Goal: Information Seeking & Learning: Find specific fact

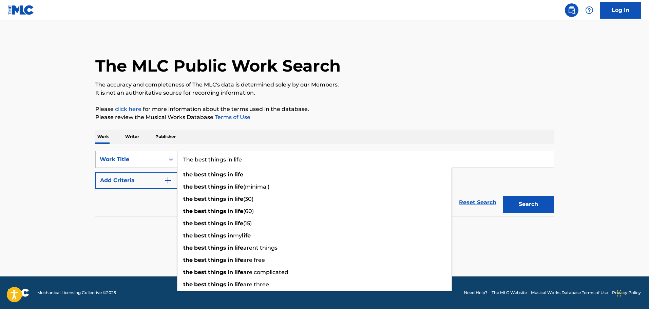
click at [28, 220] on main "The MLC Public Work Search The accuracy and completeness of The MLC's data is d…" at bounding box center [324, 148] width 649 height 256
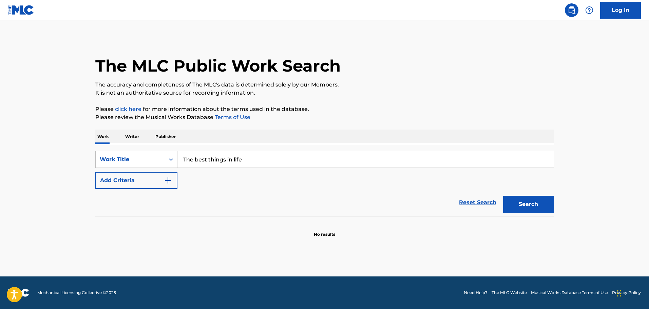
click at [225, 155] on input "The best things in life" at bounding box center [365, 159] width 376 height 16
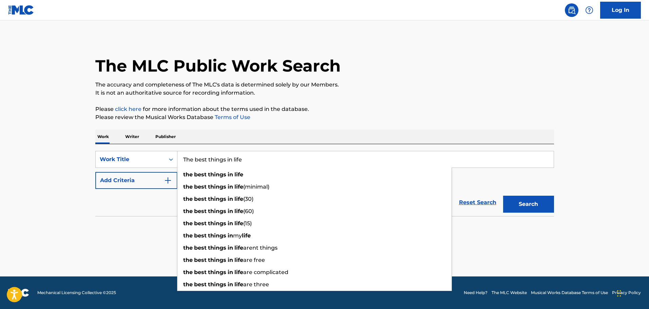
click at [225, 155] on input "The best things in life" at bounding box center [365, 159] width 376 height 16
paste input "Best Things In Life Are Fre"
type input "The Best Things In Life Are Free"
click at [128, 177] on button "Add Criteria" at bounding box center [136, 180] width 82 height 17
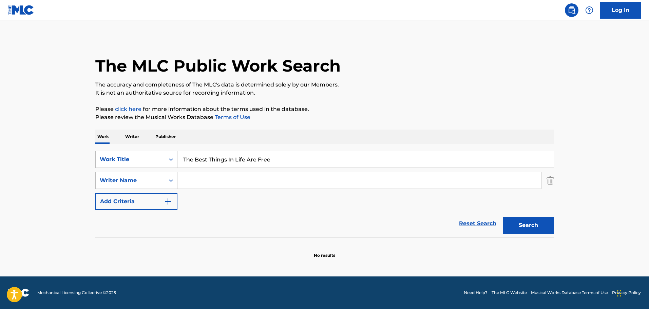
click at [197, 187] on input "Search Form" at bounding box center [359, 180] width 364 height 16
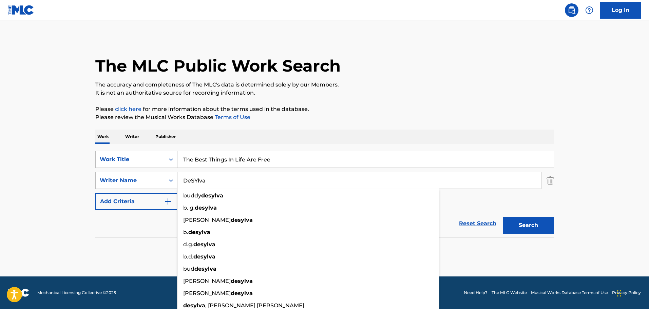
click at [196, 181] on input "DeSYlva" at bounding box center [359, 180] width 364 height 16
type input "DeSylva"
click at [503, 217] on button "Search" at bounding box center [528, 225] width 51 height 17
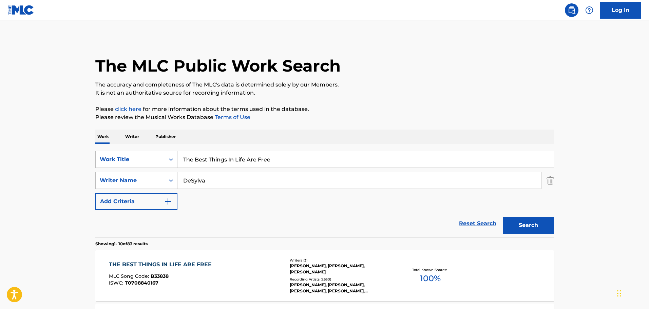
click at [212, 260] on div "THE BEST THINGS IN LIFE ARE FREE MLC Song Code : B33838 ISWC : T0708840167 Writ…" at bounding box center [324, 275] width 459 height 51
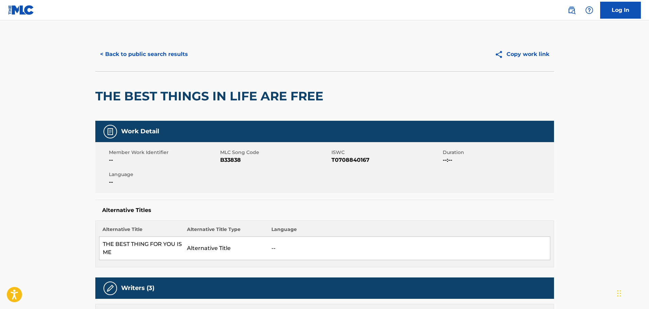
click at [153, 53] on button "< Back to public search results" at bounding box center [143, 54] width 97 height 17
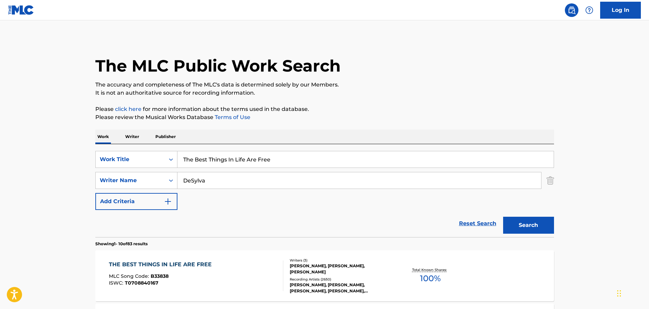
click at [232, 157] on input "The Best Things In Life Are Free" at bounding box center [365, 159] width 376 height 16
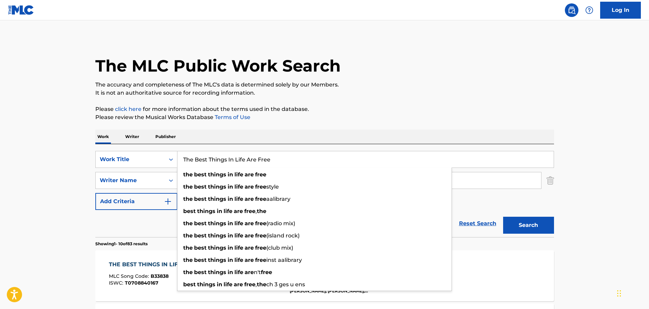
click at [232, 157] on input "The Best Things In Life Are Free" at bounding box center [365, 159] width 376 height 16
paste input "A Heart That Can't Be Had [4]"
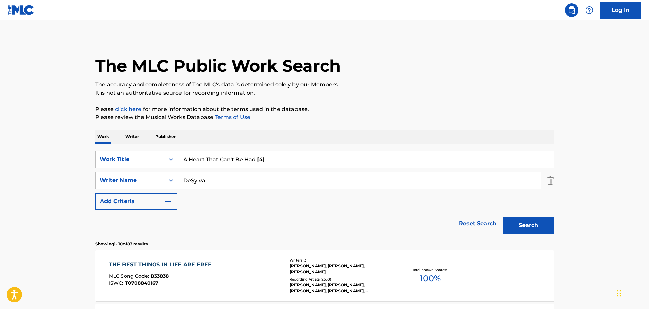
drag, startPoint x: 269, startPoint y: 160, endPoint x: 256, endPoint y: 161, distance: 13.2
click at [256, 161] on input "A Heart That Can't Be Had [4]" at bounding box center [365, 159] width 376 height 16
type input "A Heart That Can't Be Had"
click at [197, 161] on input "A Heart That Can't Be Had" at bounding box center [365, 159] width 376 height 16
click at [216, 201] on div "SearchWithCriteria06e9c518-992d-49d3-bd82-7363ac5b638f Work Title A Heart That …" at bounding box center [324, 180] width 459 height 59
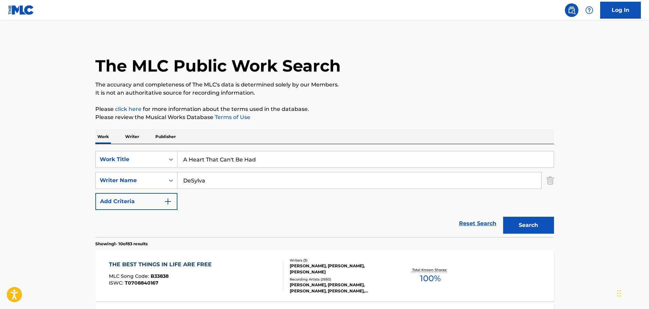
click at [233, 281] on div "THE BEST THINGS IN LIFE ARE FREE MLC Song Code : B33838 ISWC : T0708840167" at bounding box center [196, 275] width 174 height 31
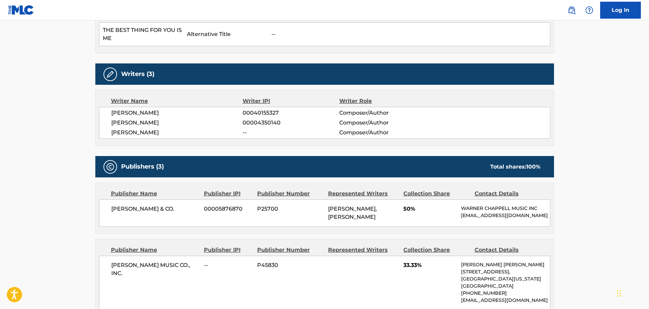
scroll to position [34, 0]
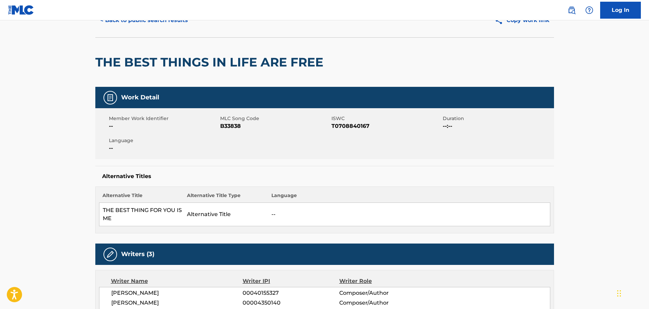
click at [126, 25] on button "< Back to public search results" at bounding box center [143, 20] width 97 height 17
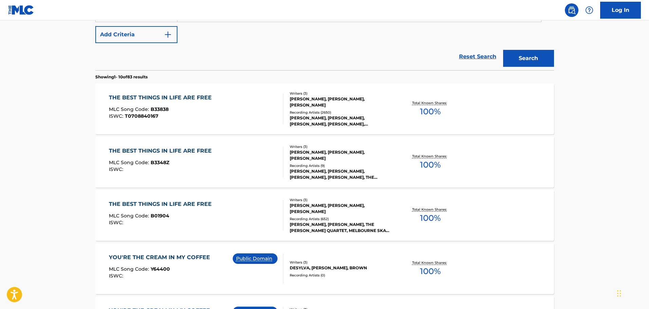
scroll to position [170, 0]
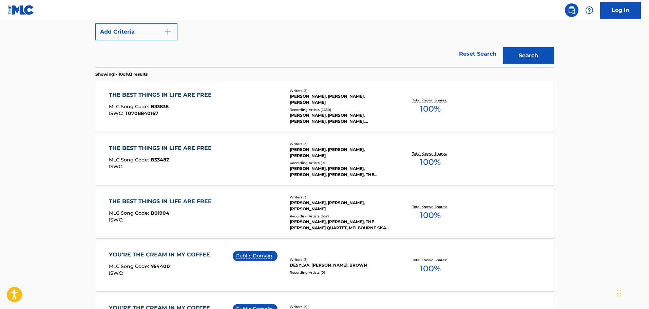
click at [208, 202] on div "THE BEST THINGS IN LIFE ARE FREE" at bounding box center [162, 201] width 106 height 8
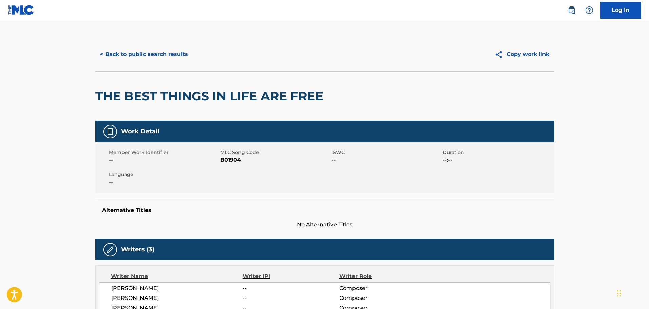
click at [143, 56] on button "< Back to public search results" at bounding box center [143, 54] width 97 height 17
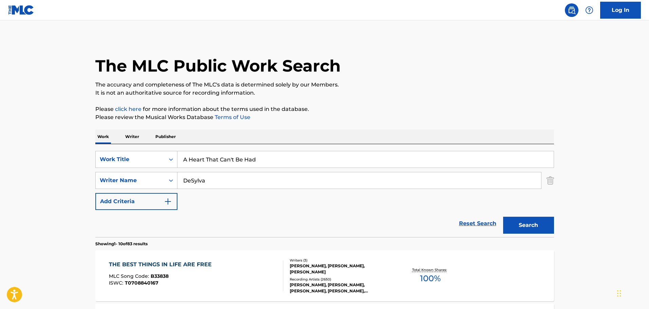
scroll to position [208, 0]
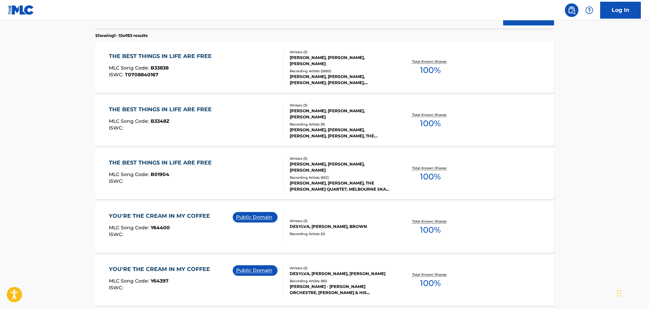
click at [165, 129] on div "ISWC :" at bounding box center [162, 128] width 106 height 5
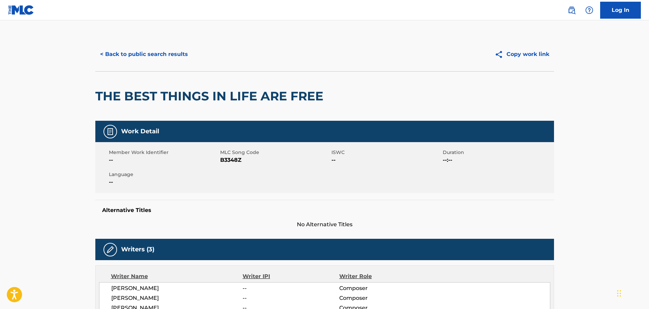
click at [124, 53] on button "< Back to public search results" at bounding box center [143, 54] width 97 height 17
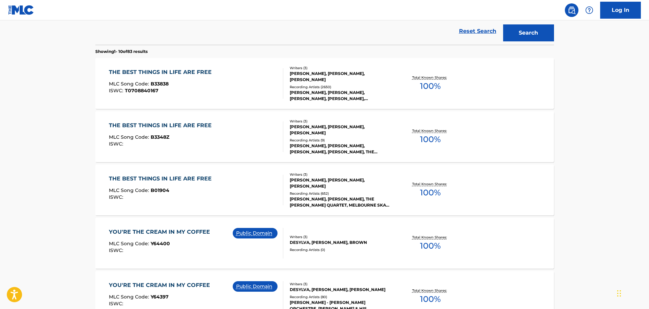
scroll to position [77, 0]
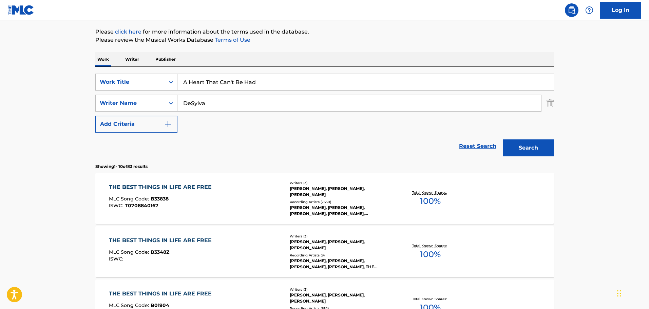
click at [159, 204] on div "ISWC : T0708840167" at bounding box center [162, 205] width 106 height 5
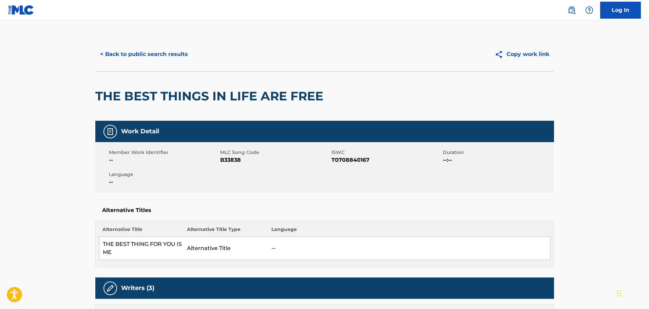
click at [166, 51] on button "< Back to public search results" at bounding box center [143, 54] width 97 height 17
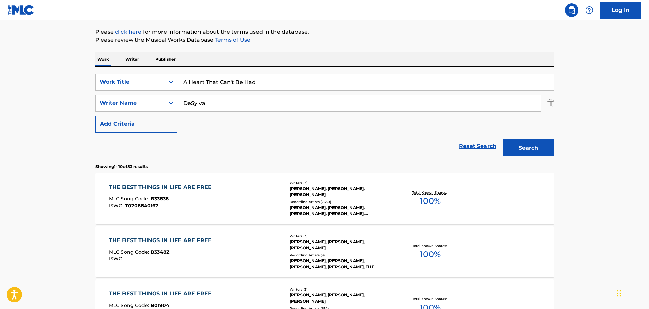
click at [201, 83] on input "A Heart That Can't Be Had" at bounding box center [365, 82] width 376 height 16
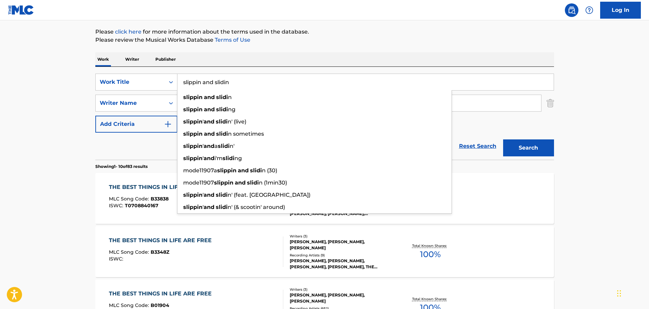
type input "slippin and slidin"
click at [503, 139] on button "Search" at bounding box center [528, 147] width 51 height 17
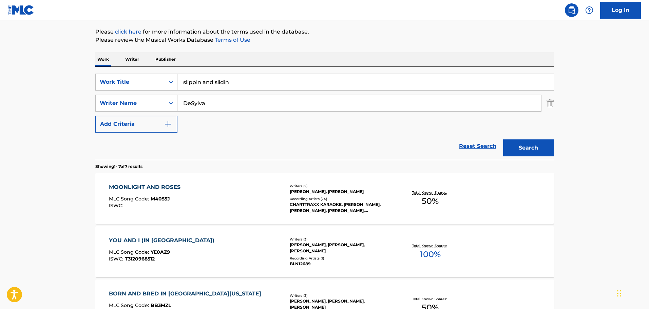
scroll to position [43, 0]
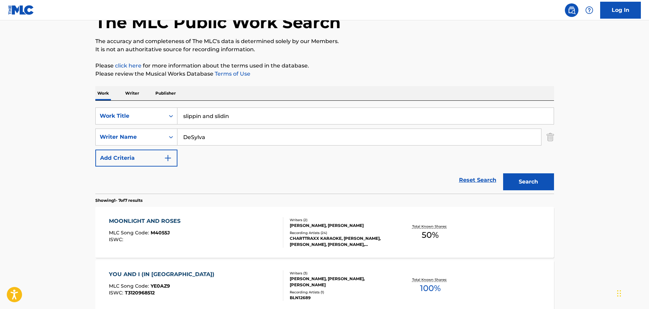
click at [212, 134] on input "DeSylva" at bounding box center [359, 137] width 364 height 16
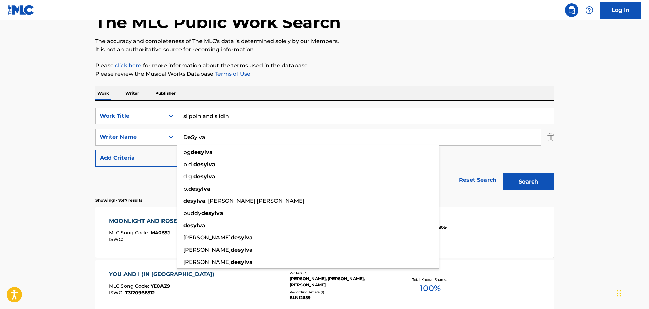
click at [212, 134] on input "DeSylva" at bounding box center [359, 137] width 364 height 16
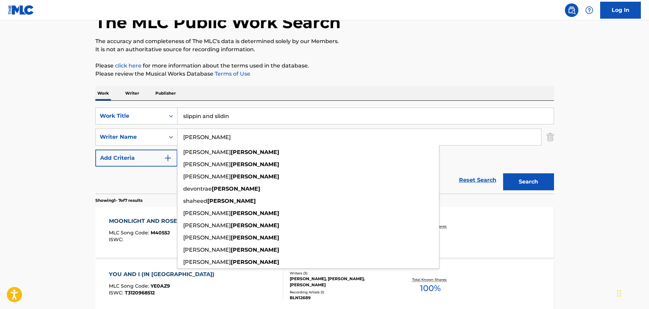
type input "[PERSON_NAME]"
click at [503, 173] on button "Search" at bounding box center [528, 181] width 51 height 17
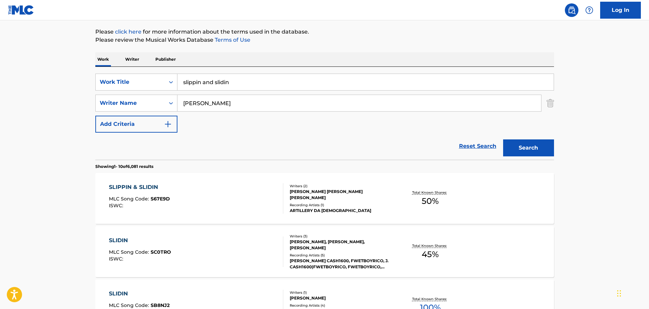
scroll to position [111, 0]
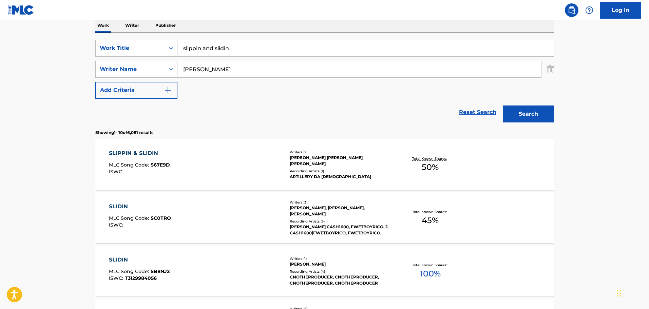
click at [225, 168] on div "SLIPPIN & SLIDIN MLC Song Code : S67E9D ISWC :" at bounding box center [196, 164] width 174 height 31
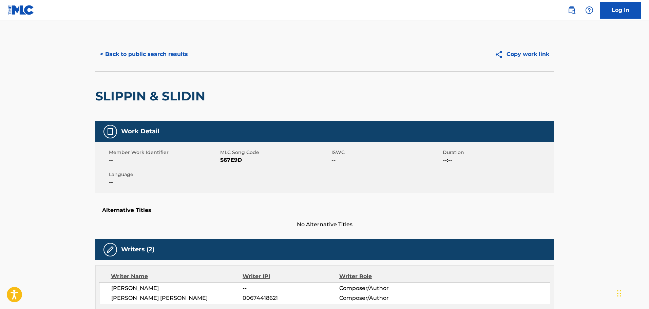
click at [143, 49] on button "< Back to public search results" at bounding box center [143, 54] width 97 height 17
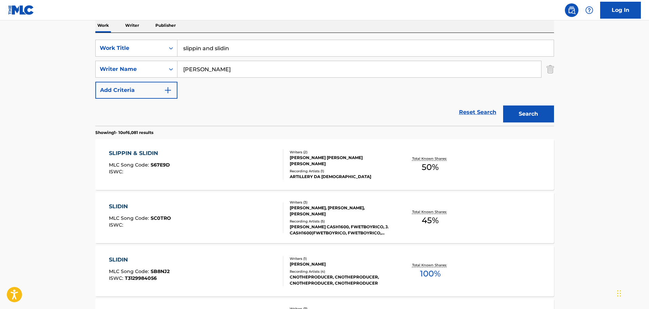
click at [190, 64] on input "[PERSON_NAME]" at bounding box center [359, 69] width 364 height 16
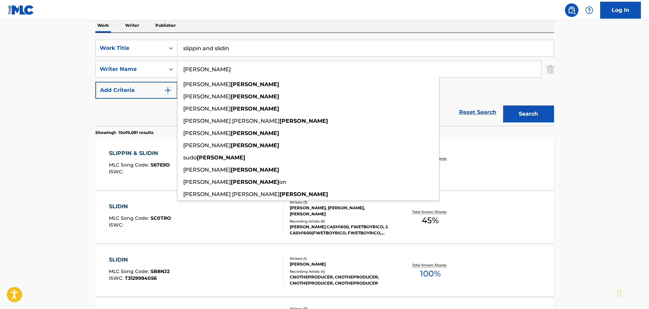
click at [190, 64] on input "[PERSON_NAME]" at bounding box center [359, 69] width 364 height 16
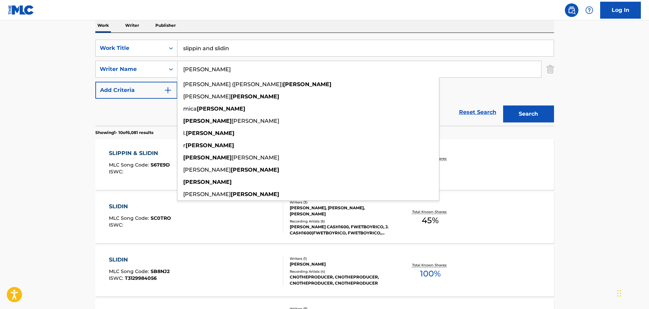
type input "[PERSON_NAME]"
click at [503, 105] on button "Search" at bounding box center [528, 113] width 51 height 17
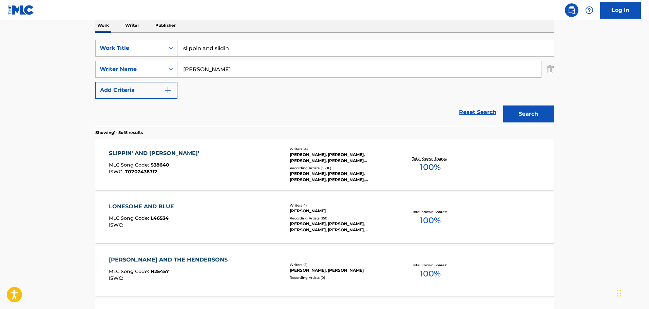
click at [255, 158] on div "SLIPPIN' AND SLIDIN' MLC Song Code : S38640 ISWC : T0702436712" at bounding box center [196, 164] width 174 height 31
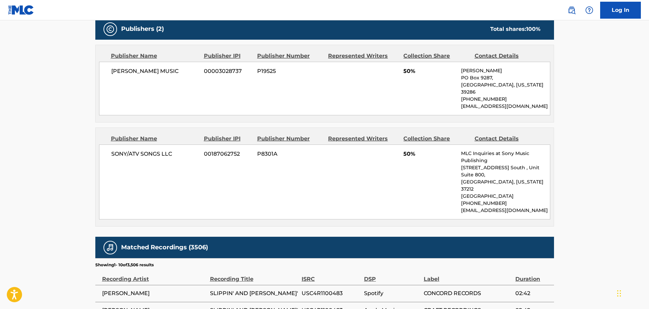
scroll to position [543, 0]
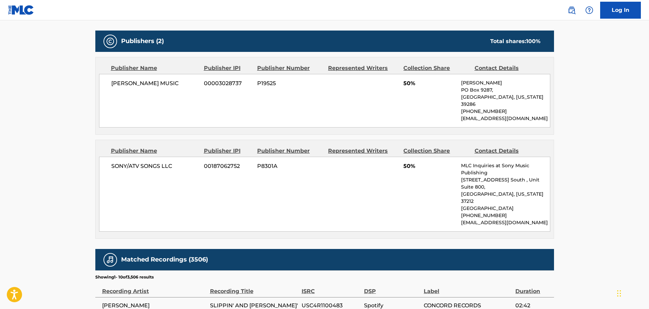
click at [485, 115] on p "[EMAIL_ADDRESS][DOMAIN_NAME]" at bounding box center [505, 118] width 89 height 7
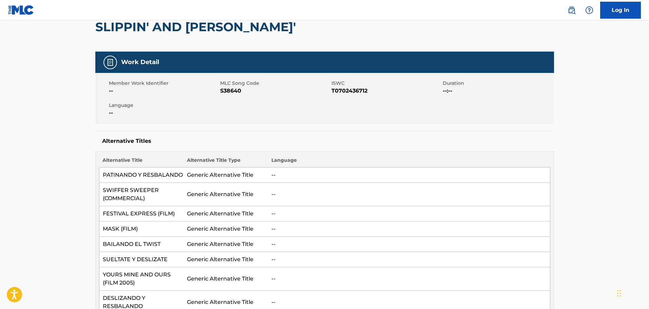
scroll to position [0, 0]
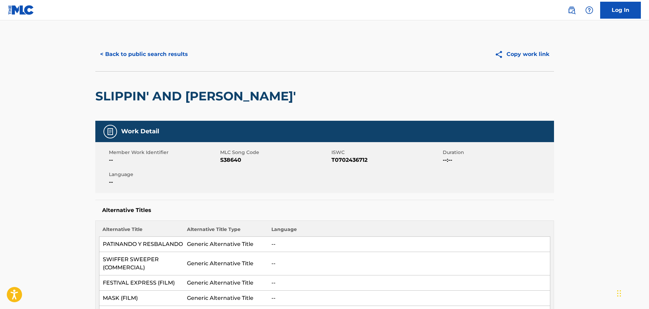
drag, startPoint x: 221, startPoint y: 158, endPoint x: 222, endPoint y: 161, distance: 3.5
click at [221, 158] on span "S38640" at bounding box center [275, 160] width 110 height 8
click at [222, 161] on span "S38640" at bounding box center [275, 160] width 110 height 8
copy span "S38640"
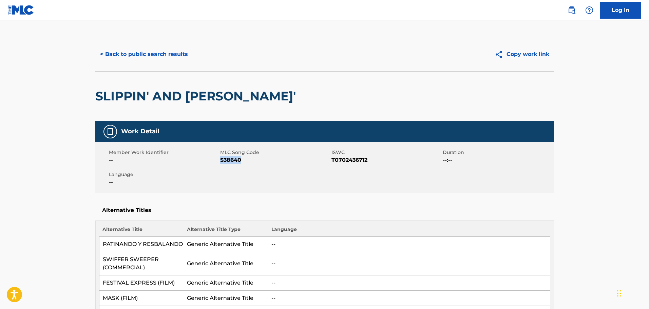
click at [148, 58] on button "< Back to public search results" at bounding box center [143, 54] width 97 height 17
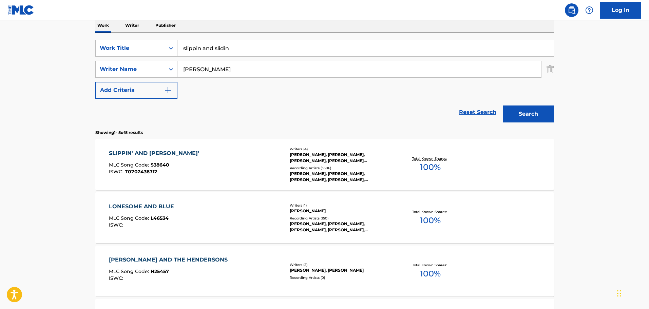
click at [207, 51] on input "slippin and slidin" at bounding box center [365, 48] width 376 height 16
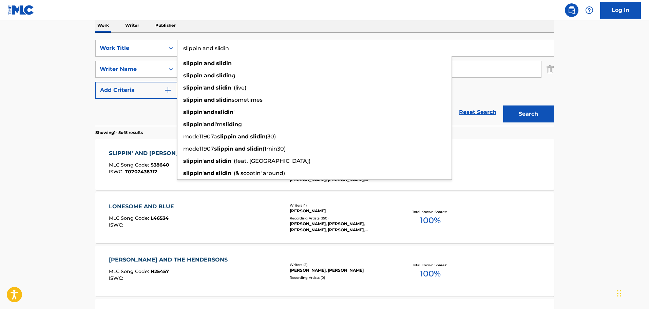
click at [207, 51] on input "slippin and slidin" at bounding box center [365, 48] width 376 height 16
paste input "A Heart That Can't Be Had"
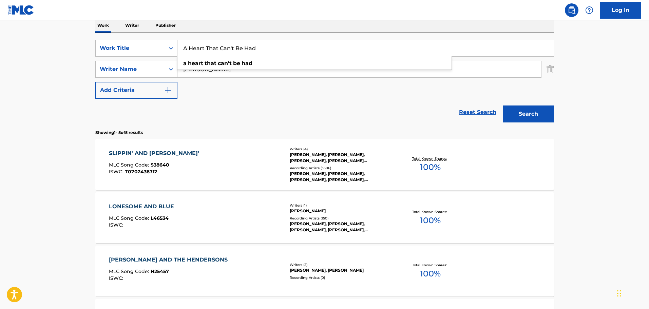
type input "A Heart That Can't Be Had"
click at [35, 64] on main "The MLC Public Work Search The accuracy and completeness of The MLC's data is d…" at bounding box center [324, 173] width 649 height 529
click at [198, 69] on input "[PERSON_NAME]" at bounding box center [359, 69] width 364 height 16
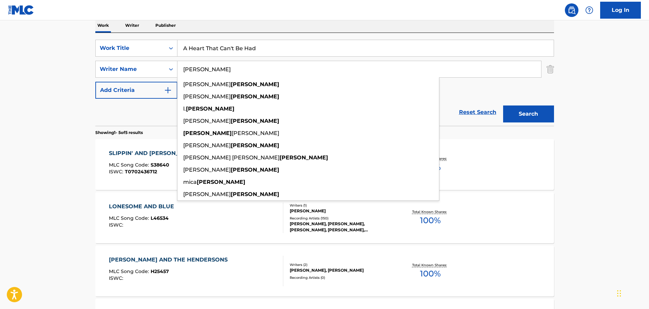
click at [198, 67] on input "[PERSON_NAME]" at bounding box center [359, 69] width 364 height 16
click at [200, 65] on input "[PERSON_NAME]" at bounding box center [359, 69] width 364 height 16
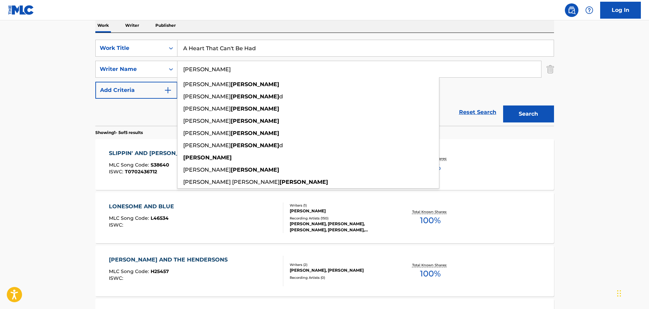
type input "[PERSON_NAME]"
click at [503, 105] on button "Search" at bounding box center [528, 113] width 51 height 17
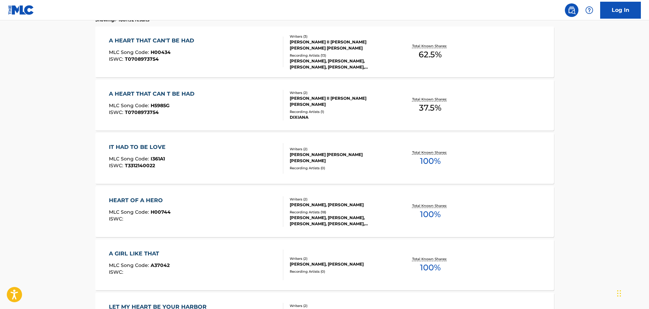
scroll to position [213, 0]
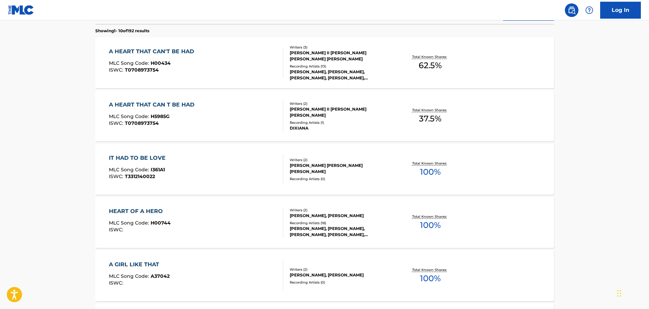
click at [220, 111] on div "A HEART THAT CAN T BE HAD MLC Song Code : H5985G ISWC : T0708973754" at bounding box center [196, 116] width 174 height 31
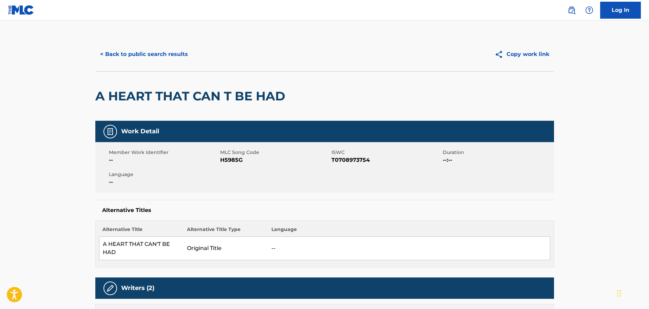
click at [156, 51] on button "< Back to public search results" at bounding box center [143, 54] width 97 height 17
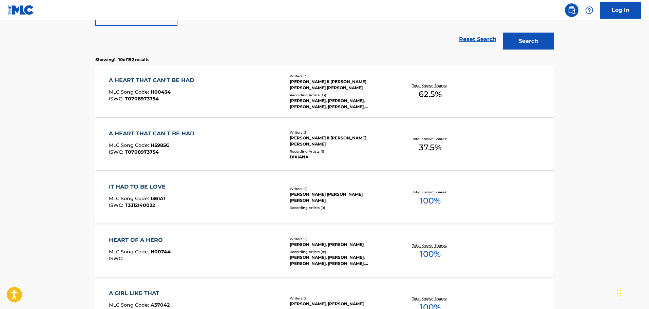
scroll to position [184, 0]
click at [213, 84] on div "A HEART THAT CAN'T BE HAD MLC Song Code : H00434 ISWC : T0708973754" at bounding box center [196, 92] width 174 height 31
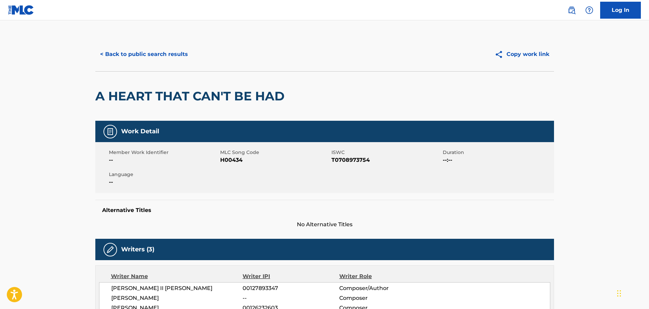
click at [162, 50] on button "< Back to public search results" at bounding box center [143, 54] width 97 height 17
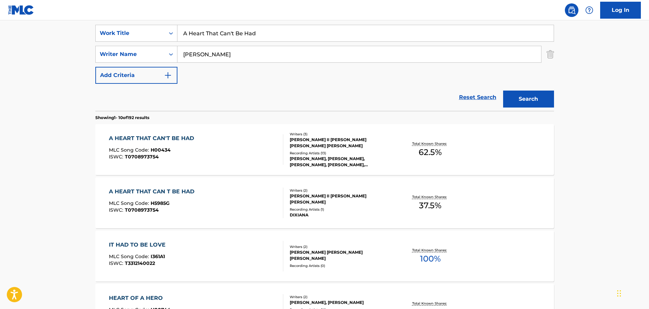
scroll to position [19, 0]
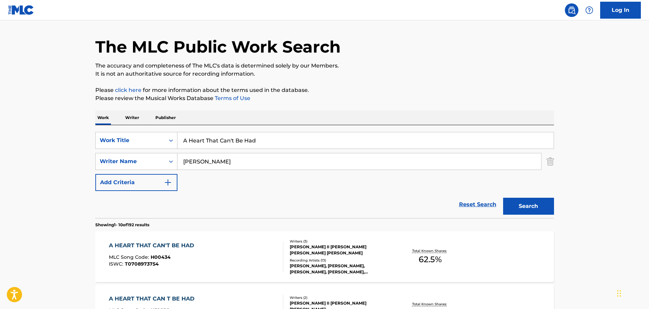
click at [203, 131] on div "SearchWithCriteria06e9c518-992d-49d3-bd82-7363ac5b638f Work Title A Heart That …" at bounding box center [324, 171] width 459 height 93
click at [202, 132] on div "SearchWithCriteria06e9c518-992d-49d3-bd82-7363ac5b638f Work Title A Heart That …" at bounding box center [324, 171] width 459 height 93
click at [195, 139] on input "A Heart That Can't Be Had" at bounding box center [365, 140] width 376 height 16
click at [194, 139] on input "A Heart That Can't Be Had" at bounding box center [365, 140] width 376 height 16
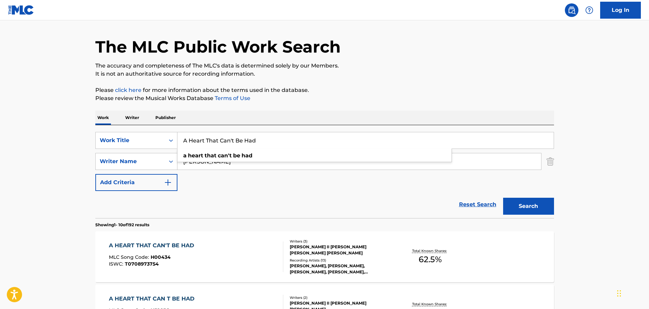
paste input "From Subject Received Size Categories UMPG_Mechanical_Licensing_US RE: License …"
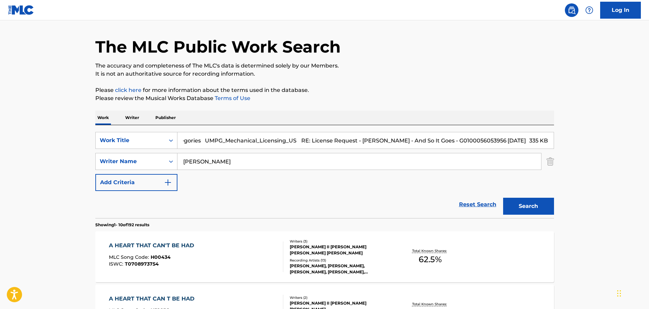
scroll to position [0, 0]
click at [208, 141] on input "From Subject Received Size Categories UMPG_Mechanical_Licensing_US RE: License …" at bounding box center [365, 140] width 376 height 16
paste input "We Three"
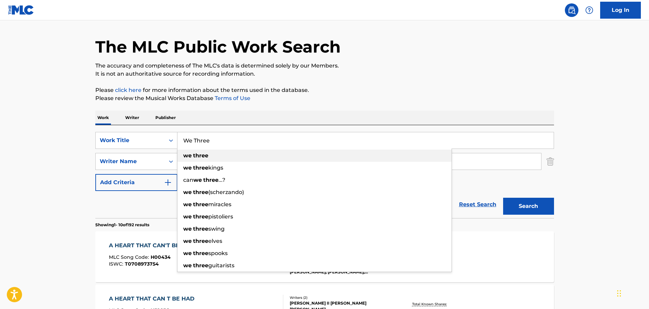
click at [202, 160] on div "we three" at bounding box center [314, 156] width 274 height 12
type input "we three"
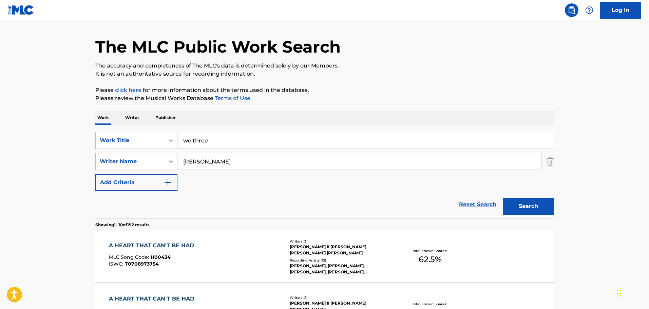
click at [202, 160] on input "[PERSON_NAME]" at bounding box center [359, 161] width 364 height 16
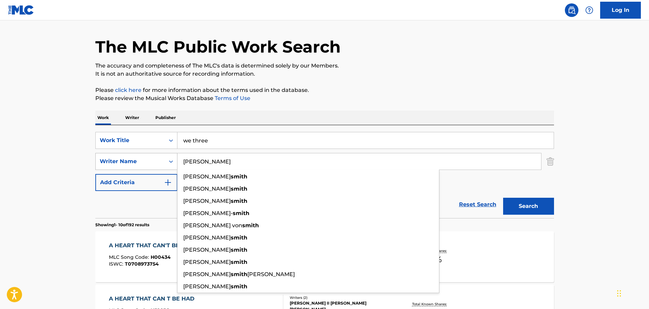
type input "[PERSON_NAME]"
click at [503, 198] on button "Search" at bounding box center [528, 206] width 51 height 17
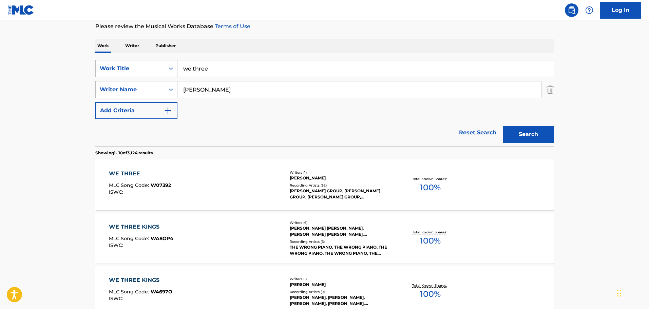
scroll to position [121, 0]
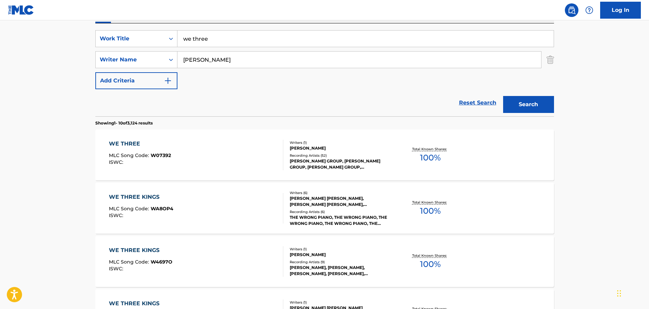
click at [208, 159] on div "WE THREE MLC Song Code : W07392 ISWC :" at bounding box center [196, 155] width 174 height 31
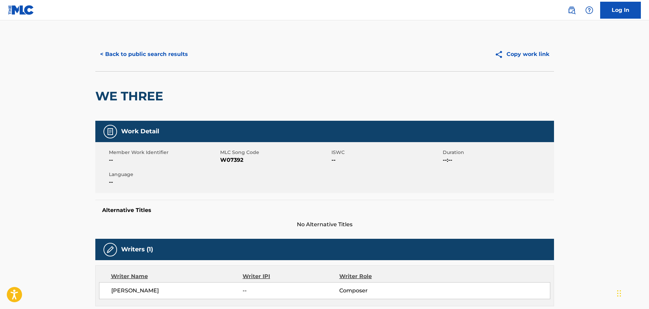
click at [140, 48] on button "< Back to public search results" at bounding box center [143, 54] width 97 height 17
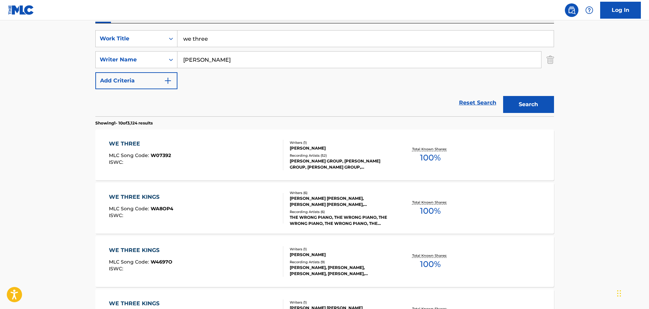
click at [200, 40] on input "we three" at bounding box center [365, 39] width 376 height 16
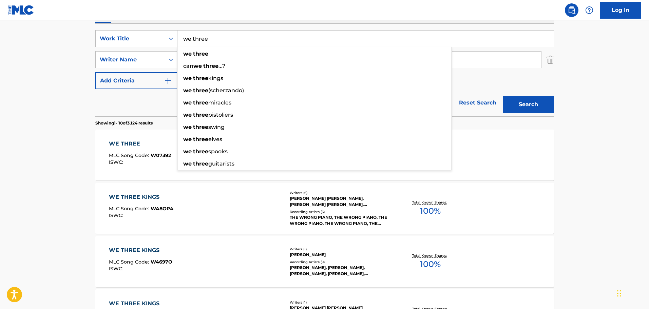
click at [200, 40] on input "we three" at bounding box center [365, 39] width 376 height 16
paste input "Snowball"
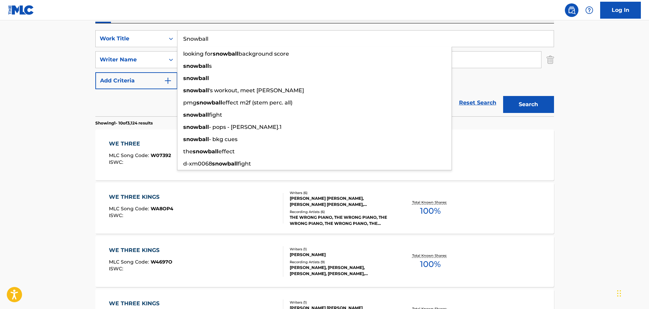
type input "Snowball"
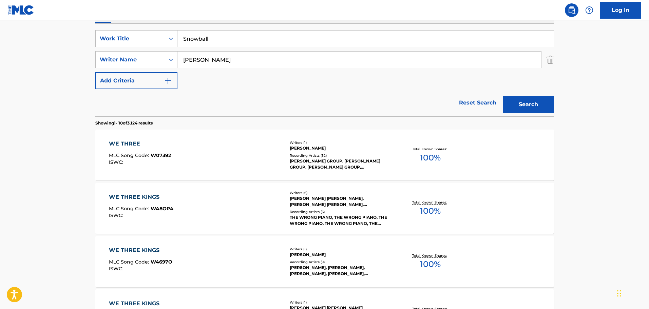
drag, startPoint x: 61, startPoint y: 64, endPoint x: 188, endPoint y: 67, distance: 126.6
click at [63, 64] on main "The MLC Public Work Search The accuracy and completeness of The MLC's data is d…" at bounding box center [324, 299] width 649 height 798
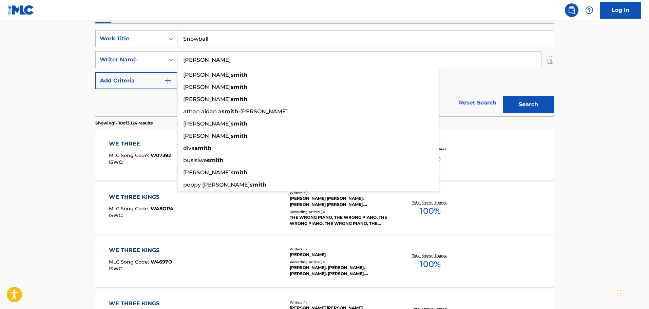
click at [192, 63] on input "[PERSON_NAME]" at bounding box center [359, 60] width 364 height 16
click at [503, 96] on button "Search" at bounding box center [528, 104] width 51 height 17
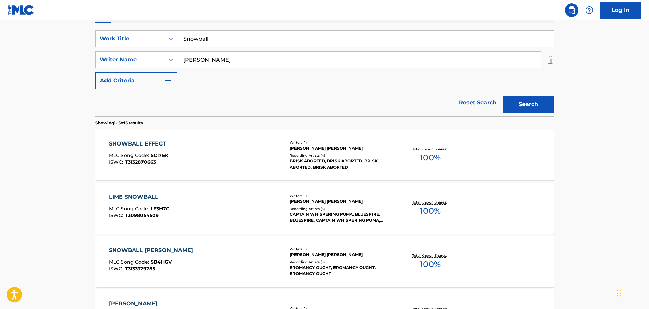
click at [175, 169] on div "SNOWBALL EFFECT MLC Song Code : SC17EK ISWC : T3132870663" at bounding box center [196, 155] width 174 height 31
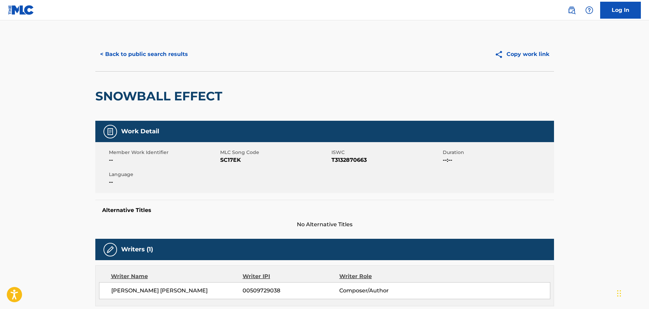
click at [140, 50] on button "< Back to public search results" at bounding box center [143, 54] width 97 height 17
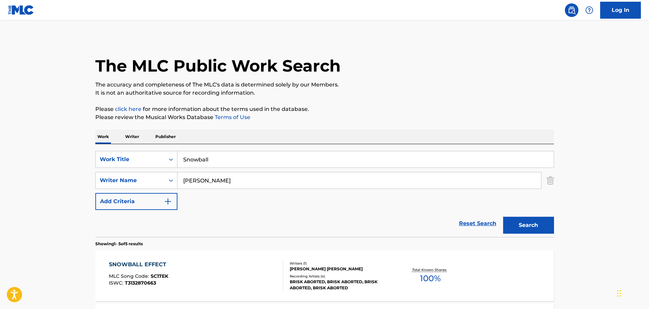
scroll to position [121, 0]
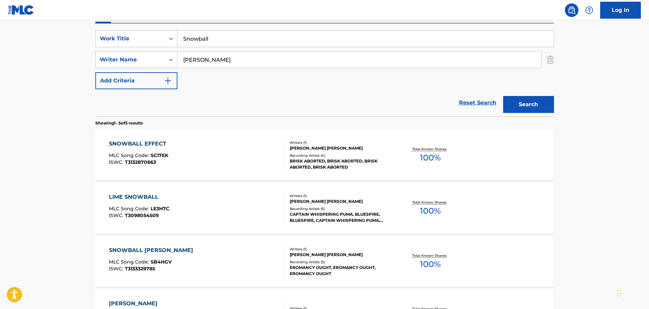
click at [206, 34] on input "Snowball" at bounding box center [365, 39] width 376 height 16
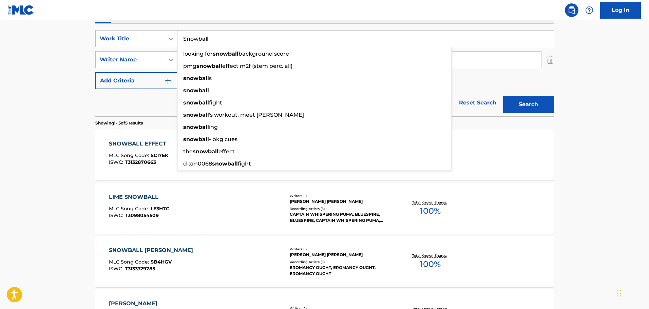
click at [206, 34] on input "Snowball" at bounding box center [365, 39] width 376 height 16
paste input "[GEOGRAPHIC_DATA]"
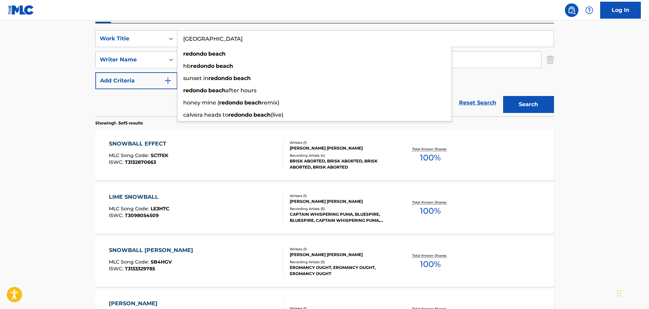
type input "[GEOGRAPHIC_DATA]"
click at [503, 96] on button "Search" at bounding box center [528, 104] width 51 height 17
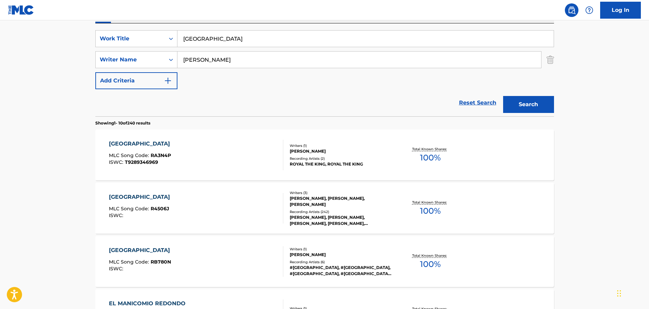
click at [215, 210] on div "REDONDO BEACH MLC Song Code : R4506J ISWC :" at bounding box center [196, 208] width 174 height 31
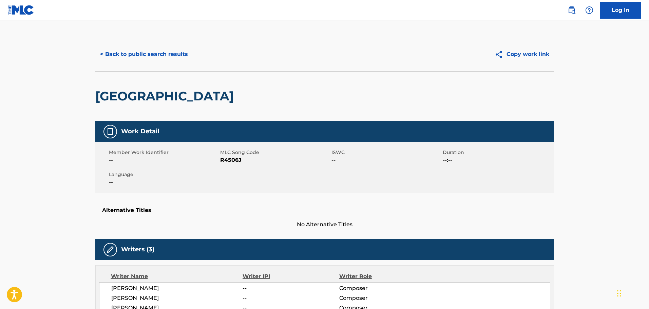
click at [136, 59] on button "< Back to public search results" at bounding box center [143, 54] width 97 height 17
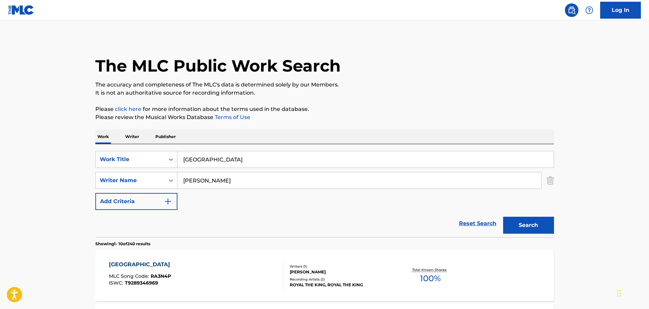
scroll to position [121, 0]
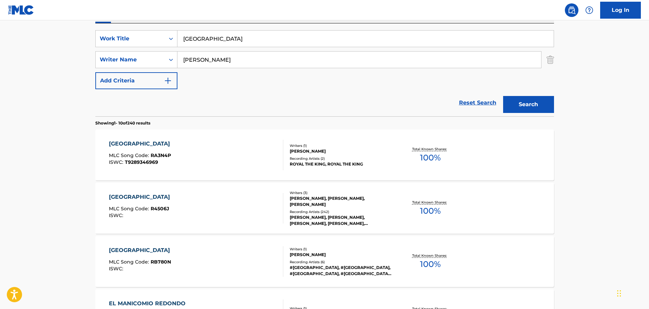
click at [201, 45] on input "[GEOGRAPHIC_DATA]" at bounding box center [365, 39] width 376 height 16
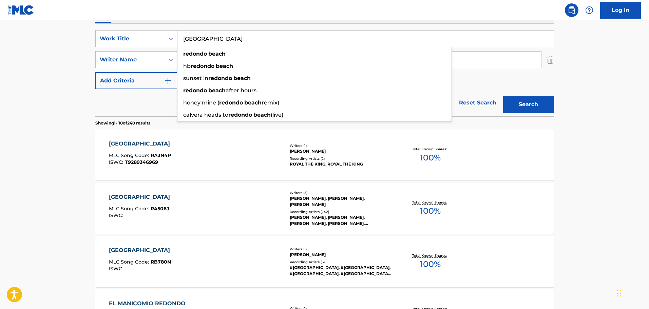
click at [201, 45] on input "[GEOGRAPHIC_DATA]" at bounding box center [365, 39] width 376 height 16
paste input "Land Of A Thousand Dances"
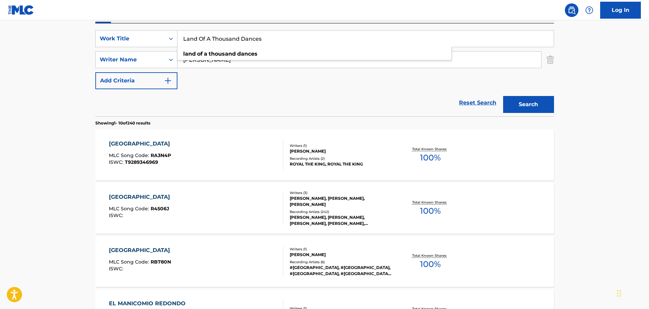
type input "Land Of A Thousand Dances"
click at [53, 58] on main "The MLC Public Work Search The accuracy and completeness of The MLC's data is d…" at bounding box center [324, 299] width 649 height 798
click at [207, 58] on input "[PERSON_NAME]" at bounding box center [359, 60] width 364 height 16
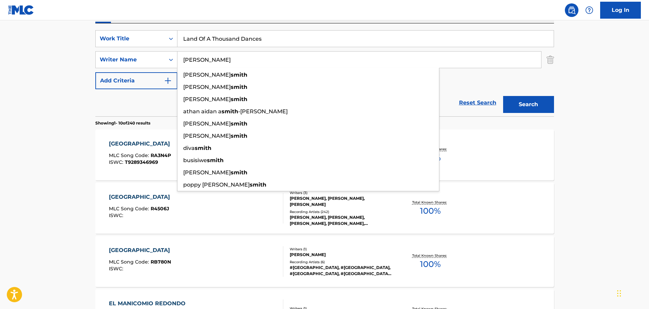
click at [207, 58] on input "[PERSON_NAME]" at bounding box center [359, 60] width 364 height 16
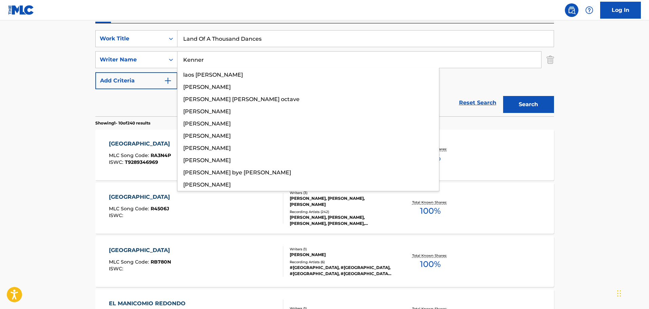
type input "Kenner"
click at [503, 96] on button "Search" at bounding box center [528, 104] width 51 height 17
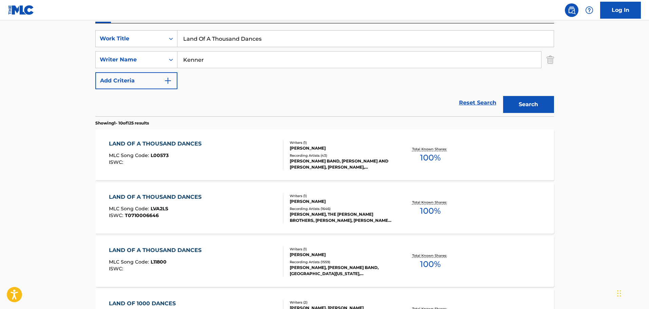
click at [204, 159] on div "MLC Song Code : L00573" at bounding box center [157, 156] width 96 height 7
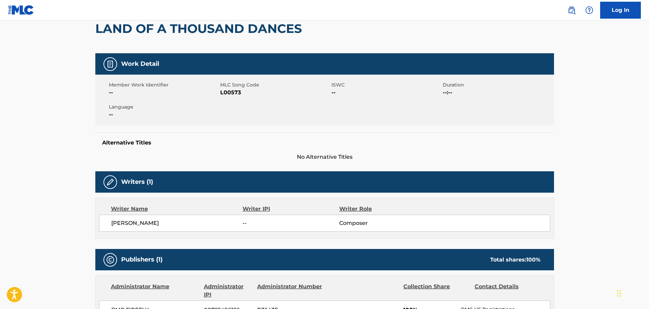
scroll to position [34, 0]
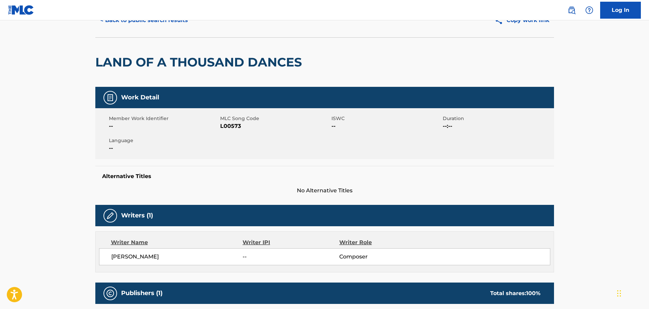
click at [141, 27] on div "< Back to public search results Copy work link" at bounding box center [324, 20] width 459 height 34
click at [136, 23] on button "< Back to public search results" at bounding box center [143, 20] width 97 height 17
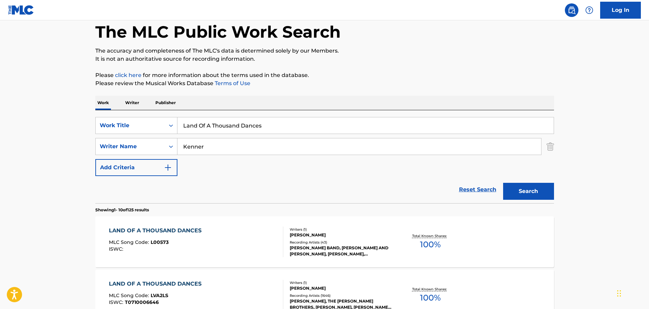
scroll to position [121, 0]
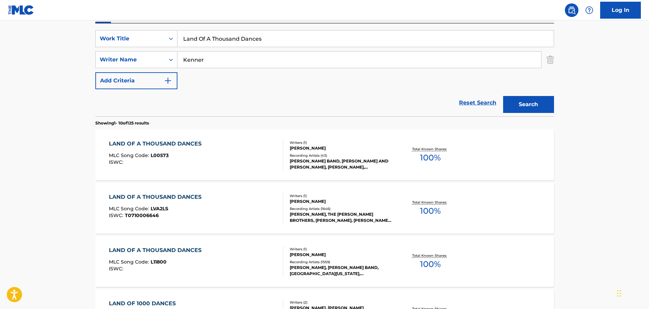
click at [184, 40] on input "Land Of A Thousand Dances" at bounding box center [365, 39] width 376 height 16
paste input "Mer(de)"
type input "La Mer(de)"
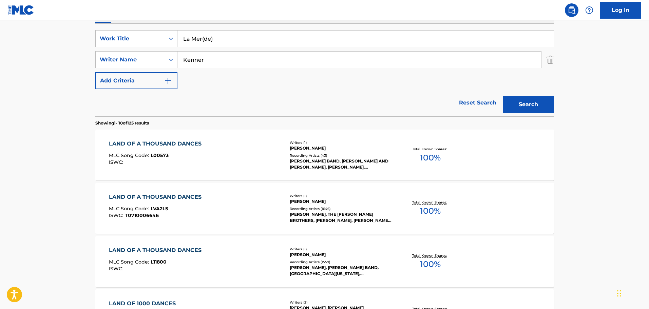
drag, startPoint x: 208, startPoint y: 68, endPoint x: 198, endPoint y: 59, distance: 12.7
click at [205, 65] on div "SearchWithCriteria06e9c518-992d-49d3-bd82-7363ac5b638f Work Title La Mer(de) Se…" at bounding box center [324, 59] width 459 height 59
click at [198, 59] on input "Kenner" at bounding box center [359, 60] width 364 height 16
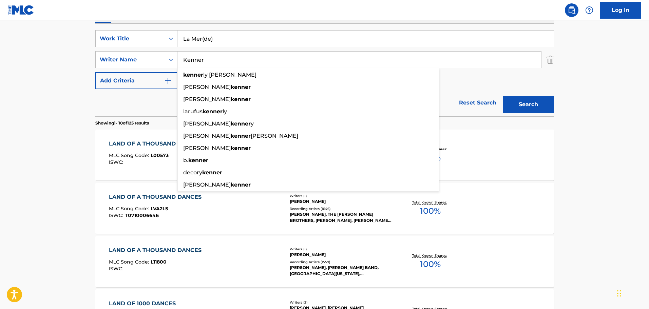
click at [198, 59] on input "Kenner" at bounding box center [359, 60] width 364 height 16
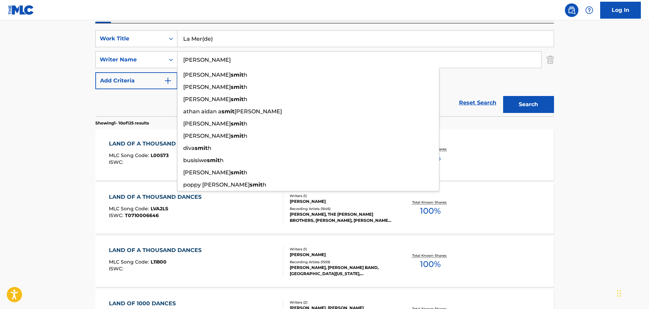
type input "[PERSON_NAME]"
click at [503, 96] on button "Search" at bounding box center [528, 104] width 51 height 17
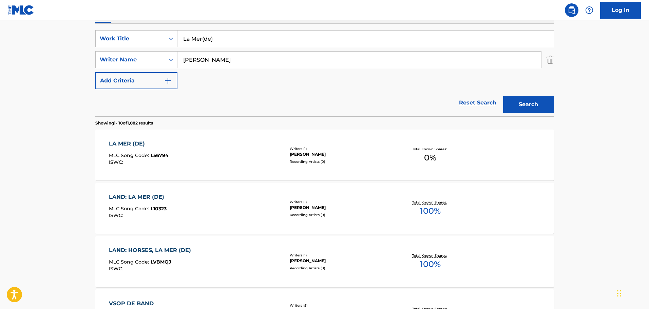
click at [225, 150] on div "LA MER (DE) MLC Song Code : L56794 ISWC :" at bounding box center [196, 155] width 174 height 31
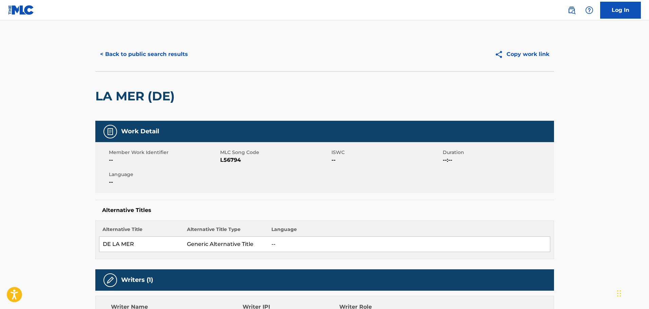
click at [146, 56] on button "< Back to public search results" at bounding box center [143, 54] width 97 height 17
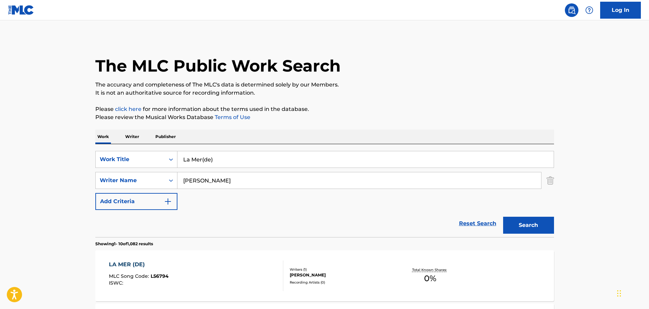
scroll to position [121, 0]
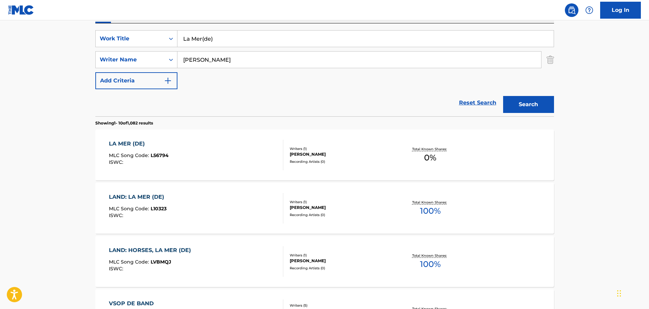
click at [177, 210] on div "LAND: LA MER (DE) MLC Song Code : L10323 ISWC :" at bounding box center [196, 208] width 174 height 31
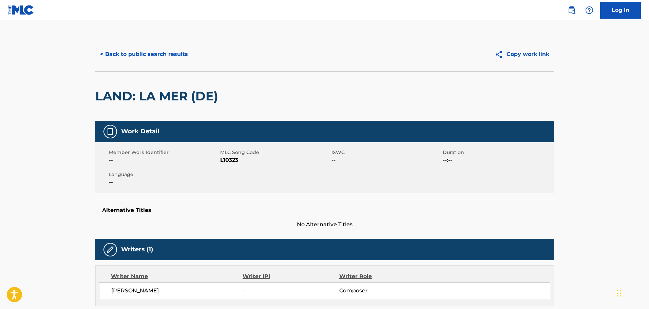
click at [111, 51] on button "< Back to public search results" at bounding box center [143, 54] width 97 height 17
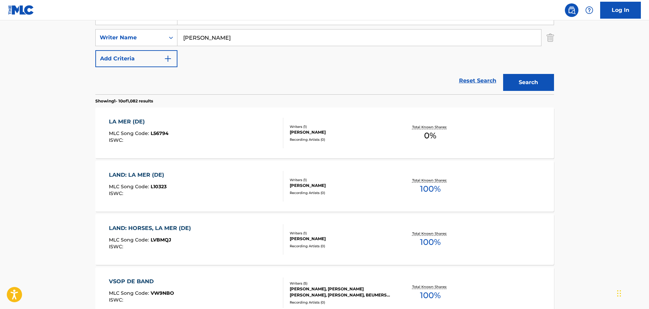
scroll to position [155, 0]
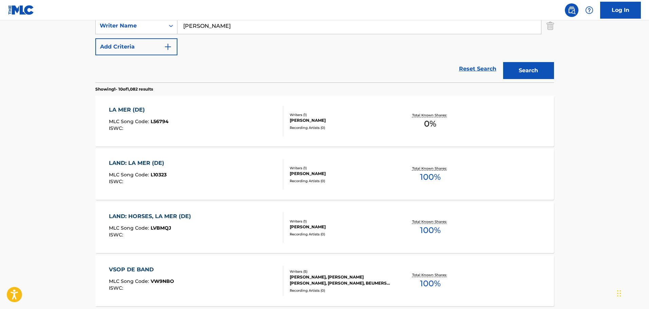
click at [197, 235] on div "LAND: HORSES, LA MER (DE) MLC Song Code : LVBMQJ ISWC :" at bounding box center [196, 227] width 174 height 31
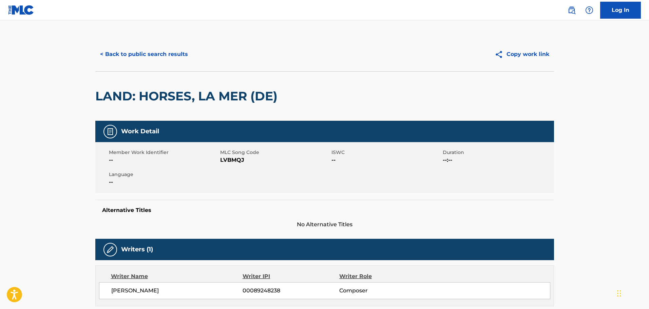
click at [127, 47] on button "< Back to public search results" at bounding box center [143, 54] width 97 height 17
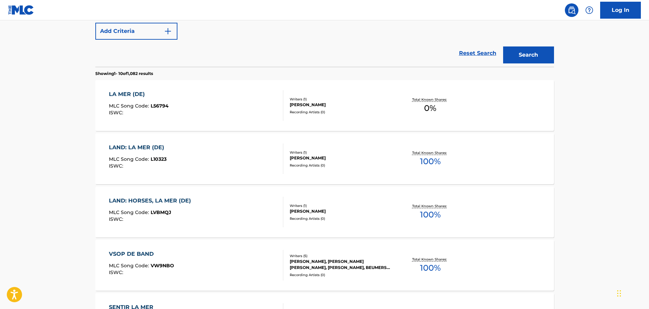
scroll to position [92, 0]
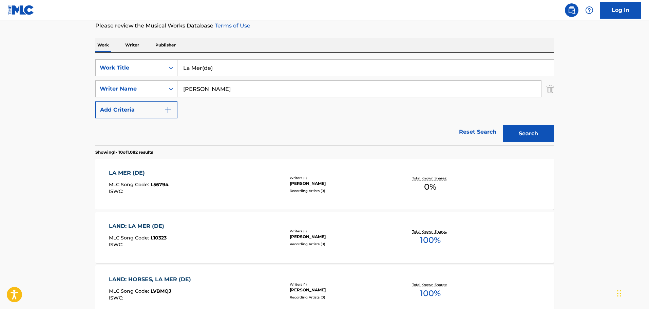
click at [199, 71] on input "La Mer(de)" at bounding box center [365, 68] width 376 height 16
click at [198, 71] on input "La Mer(de)" at bounding box center [365, 68] width 376 height 16
paste input "[PERSON_NAME]"
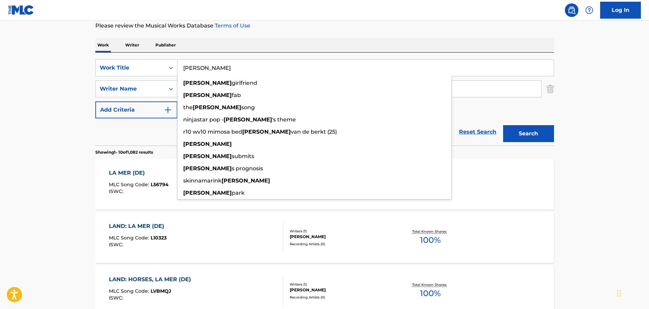
drag, startPoint x: 73, startPoint y: 147, endPoint x: 79, endPoint y: 147, distance: 5.4
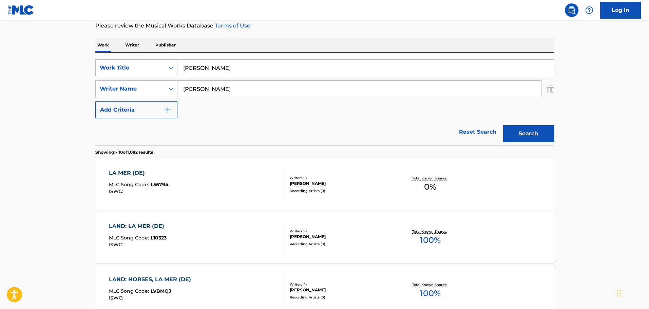
click at [536, 128] on button "Search" at bounding box center [528, 133] width 51 height 17
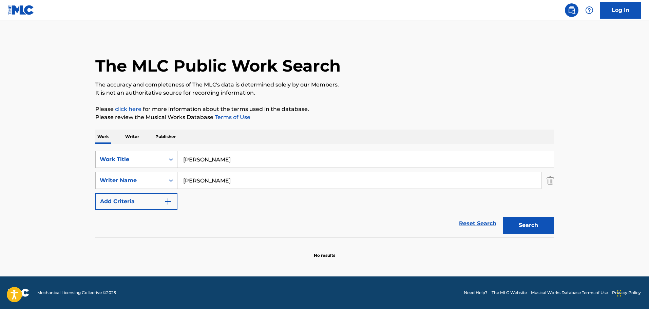
scroll to position [0, 0]
click at [196, 158] on input "[PERSON_NAME]" at bounding box center [365, 159] width 376 height 16
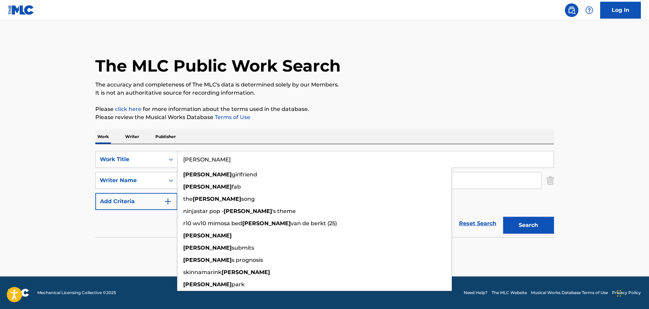
click at [196, 158] on input "[PERSON_NAME]" at bounding box center [365, 159] width 376 height 16
paste input "In Excelsis Deo"
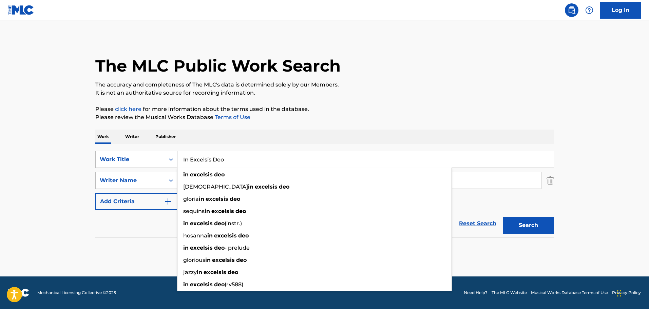
type input "In Excelsis Deo"
click at [70, 178] on main "The MLC Public Work Search The accuracy and completeness of The MLC's data is d…" at bounding box center [324, 148] width 649 height 256
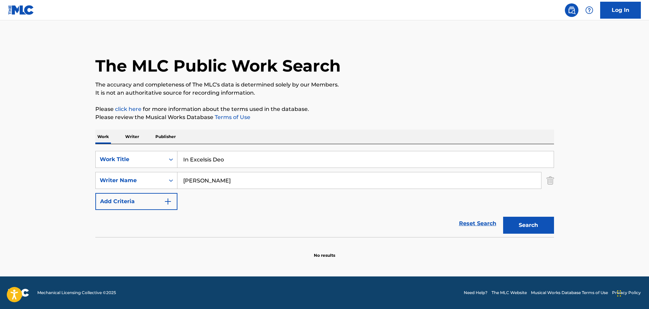
click at [530, 225] on button "Search" at bounding box center [528, 225] width 51 height 17
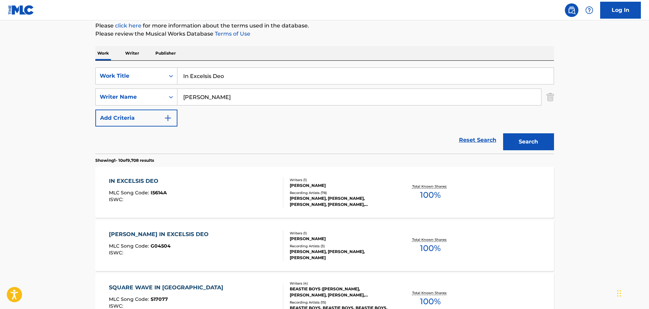
scroll to position [102, 0]
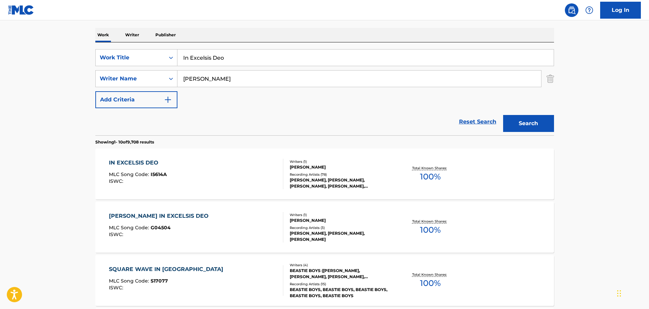
click at [221, 175] on div "IN EXCELSIS DEO MLC Song Code : I5614A ISWC :" at bounding box center [196, 174] width 174 height 31
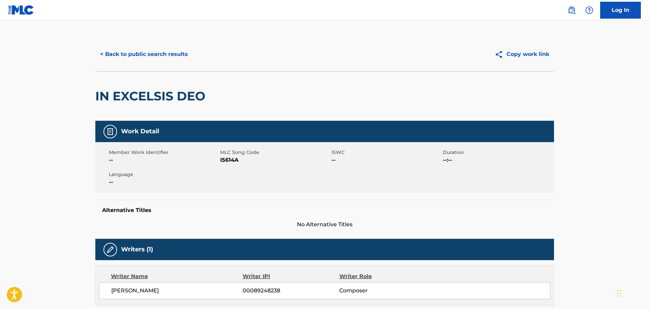
click at [133, 58] on button "< Back to public search results" at bounding box center [143, 54] width 97 height 17
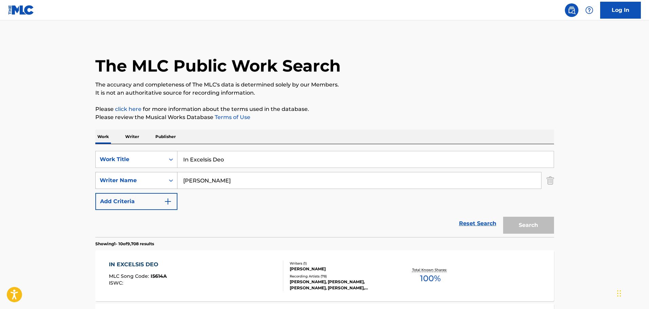
scroll to position [102, 0]
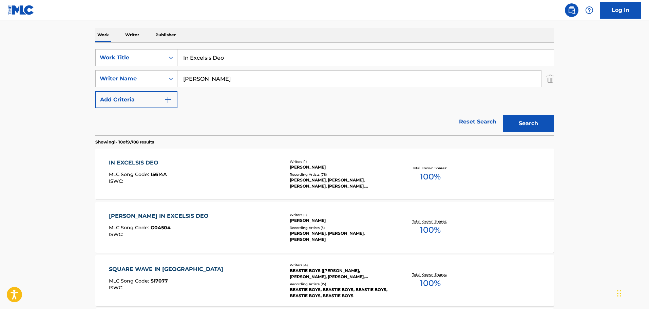
click at [181, 63] on input "In Excelsis Deo" at bounding box center [365, 58] width 376 height 16
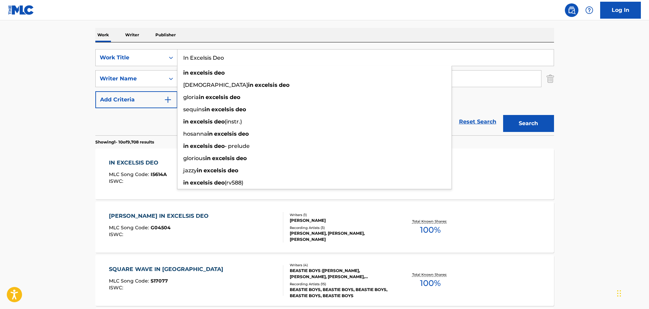
click at [181, 63] on input "In Excelsis Deo" at bounding box center [365, 58] width 376 height 16
paste input "[PERSON_NAME]"
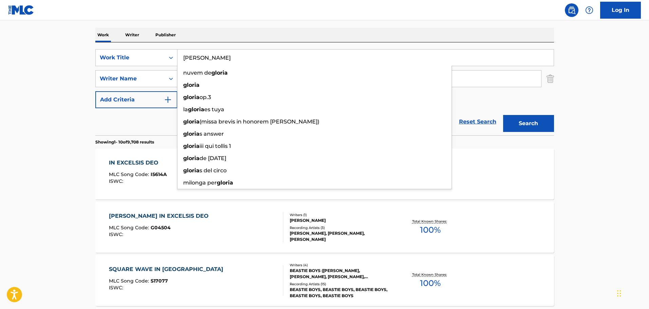
type input "[PERSON_NAME]"
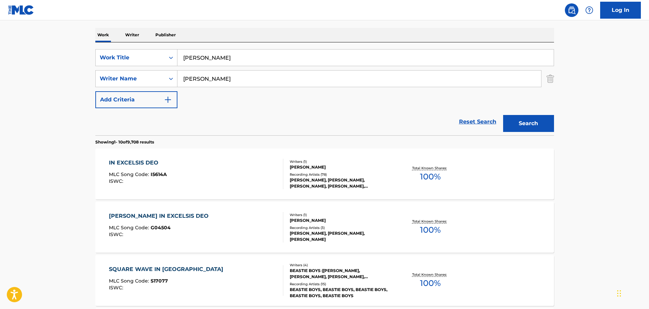
click at [197, 78] on input "[PERSON_NAME]" at bounding box center [359, 79] width 364 height 16
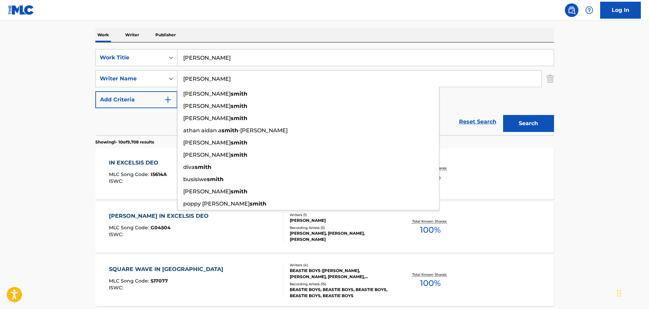
click at [197, 78] on input "[PERSON_NAME]" at bounding box center [359, 79] width 364 height 16
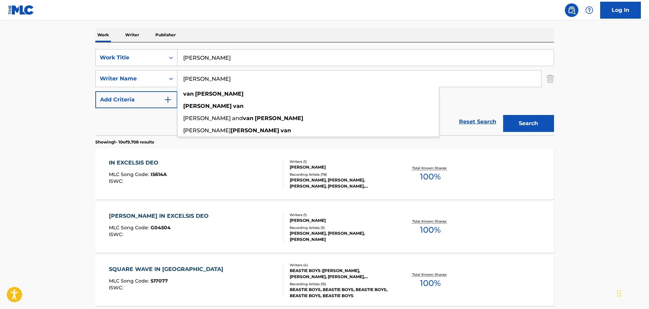
type input "[PERSON_NAME]"
click at [503, 115] on button "Search" at bounding box center [528, 123] width 51 height 17
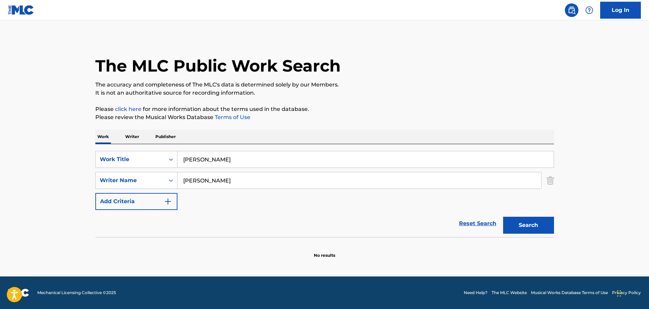
click at [195, 159] on input "[PERSON_NAME]" at bounding box center [365, 159] width 376 height 16
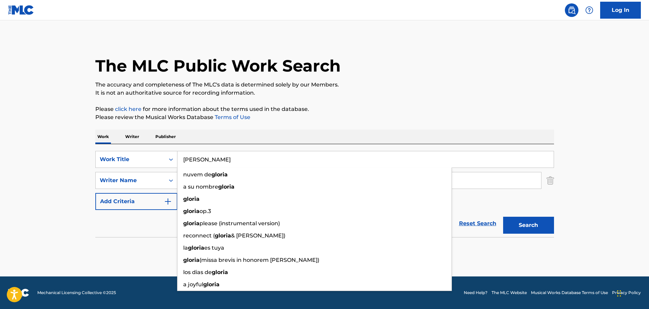
click at [195, 159] on input "[PERSON_NAME]" at bounding box center [365, 159] width 376 height 16
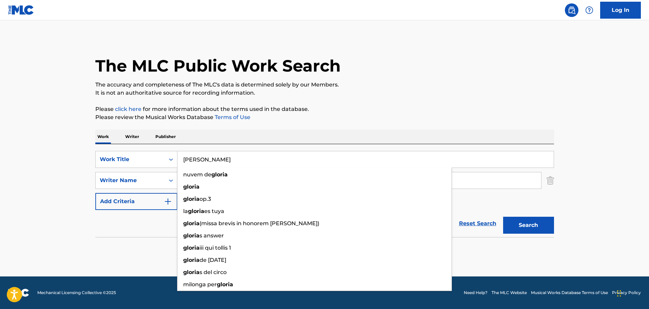
click at [199, 156] on input "[PERSON_NAME]" at bounding box center [365, 159] width 376 height 16
paste input "Free Money"
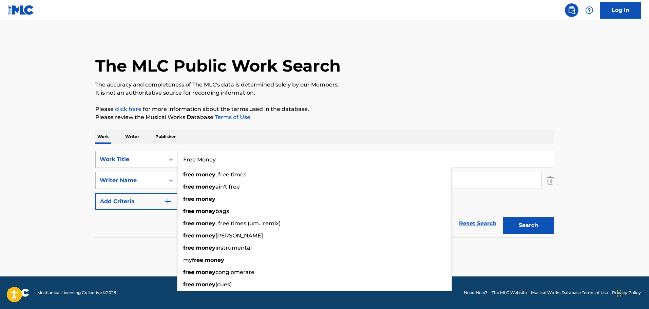
type input "Free Money"
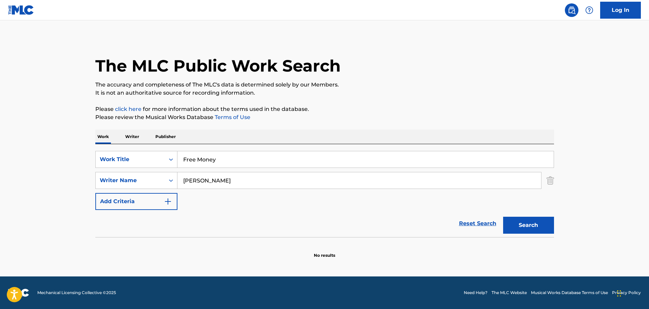
click at [47, 158] on main "The MLC Public Work Search The accuracy and completeness of The MLC's data is d…" at bounding box center [324, 148] width 649 height 256
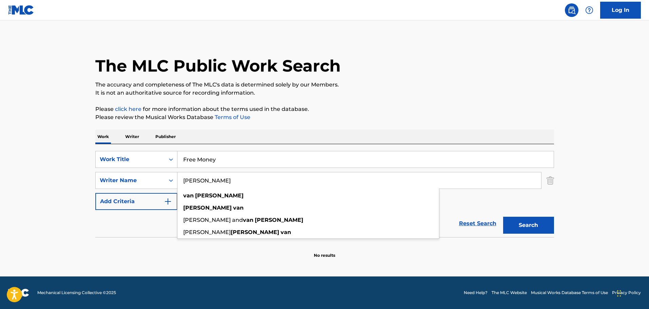
click at [204, 183] on input "[PERSON_NAME]" at bounding box center [359, 180] width 364 height 16
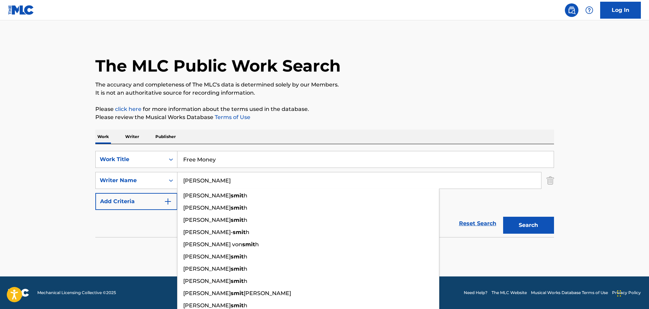
type input "[PERSON_NAME]"
click at [503, 217] on button "Search" at bounding box center [528, 225] width 51 height 17
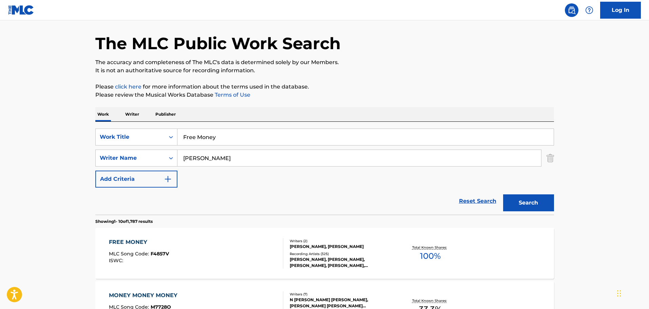
scroll to position [34, 0]
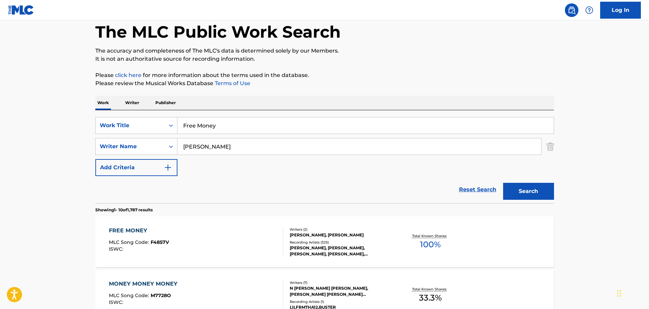
click at [200, 229] on div "FREE MONEY MLC Song Code : F4857V ISWC :" at bounding box center [196, 242] width 174 height 31
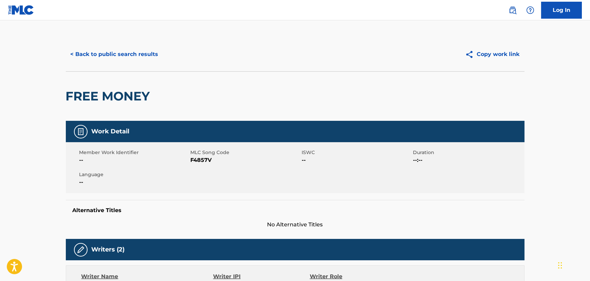
click at [122, 54] on button "< Back to public search results" at bounding box center [114, 54] width 97 height 17
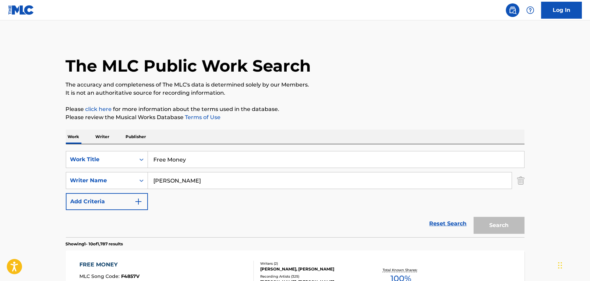
scroll to position [34, 0]
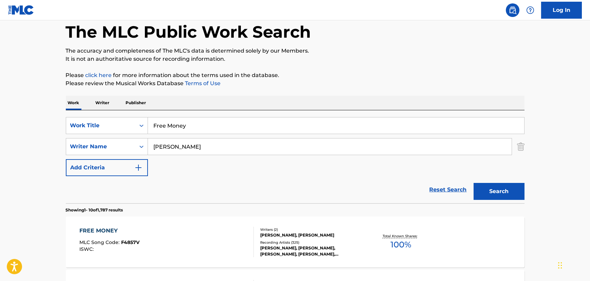
click at [184, 122] on input "Free Money" at bounding box center [336, 125] width 376 height 16
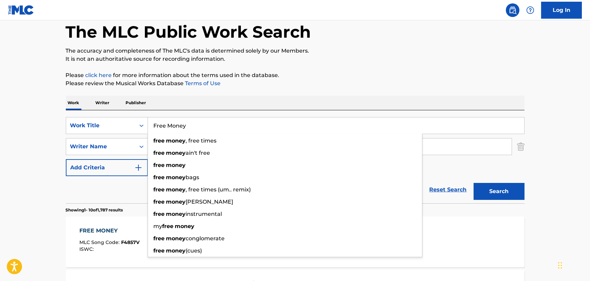
click at [184, 123] on input "Free Money" at bounding box center [336, 125] width 376 height 16
click at [183, 124] on input "Free Money" at bounding box center [336, 125] width 376 height 16
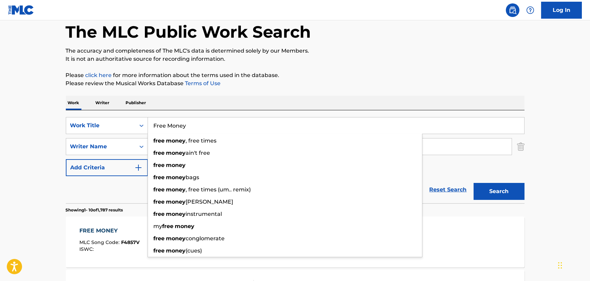
click at [183, 124] on input "Free Money" at bounding box center [336, 125] width 376 height 16
drag, startPoint x: 30, startPoint y: 138, endPoint x: 36, endPoint y: 139, distance: 5.5
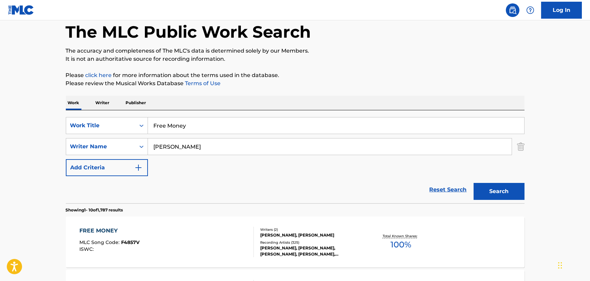
click at [172, 233] on div "FREE MONEY MLC Song Code : F4857V ISWC :" at bounding box center [166, 242] width 174 height 31
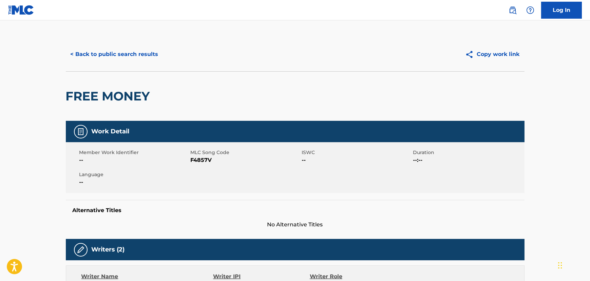
click at [96, 60] on button "< Back to public search results" at bounding box center [114, 54] width 97 height 17
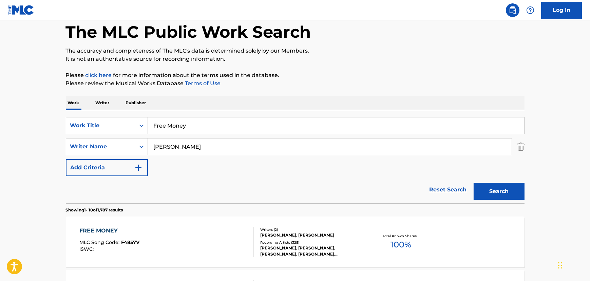
click at [177, 118] on input "Free Money" at bounding box center [336, 125] width 376 height 16
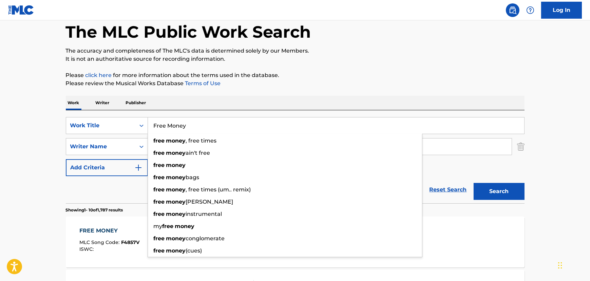
click at [177, 119] on input "Free Money" at bounding box center [336, 125] width 376 height 16
paste input "Elegie"
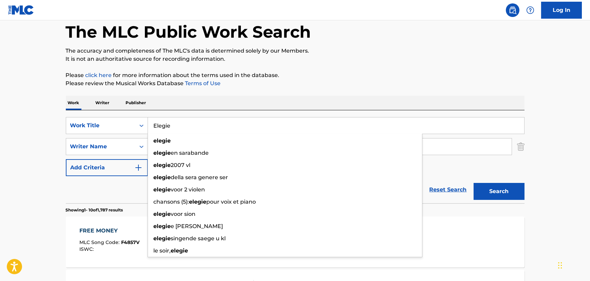
type input "Elegie"
click at [474, 183] on button "Search" at bounding box center [499, 191] width 51 height 17
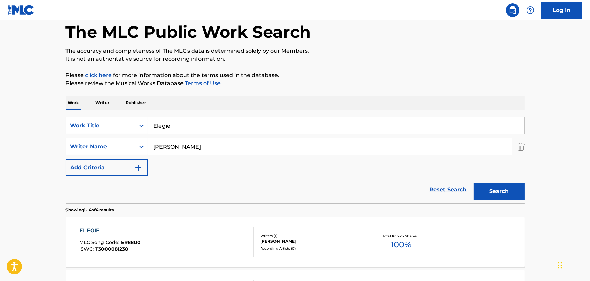
click at [136, 235] on div "ELEGIE MLC Song Code : ER88U0 ISWC : T3000081238" at bounding box center [109, 242] width 61 height 31
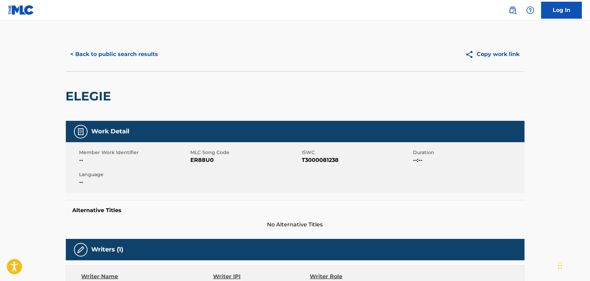
click at [109, 59] on button "< Back to public search results" at bounding box center [114, 54] width 97 height 17
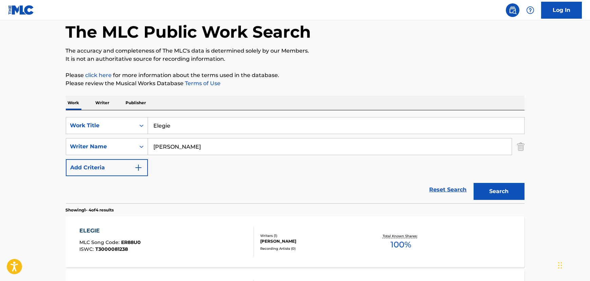
click at [180, 128] on input "Elegie" at bounding box center [336, 125] width 376 height 16
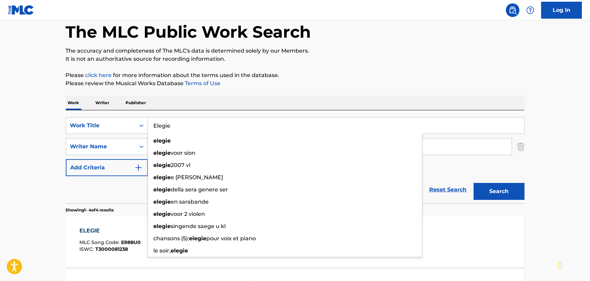
click at [180, 128] on input "Elegie" at bounding box center [336, 125] width 376 height 16
paste input "Distant Fingers"
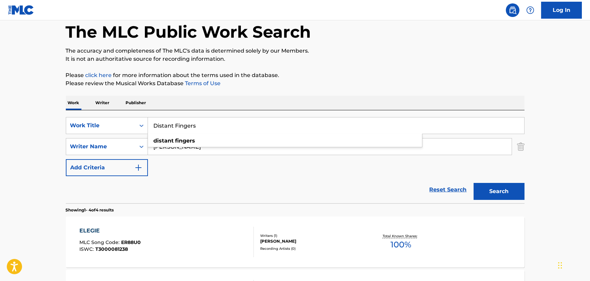
type input "Distant Fingers"
click at [494, 193] on button "Search" at bounding box center [499, 191] width 51 height 17
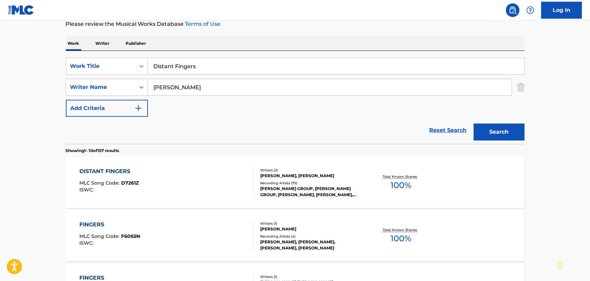
scroll to position [95, 0]
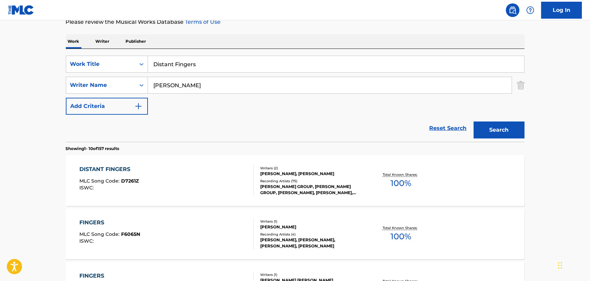
click at [175, 181] on div "DISTANT FINGERS MLC Song Code : D7261Z ISWC :" at bounding box center [166, 180] width 174 height 31
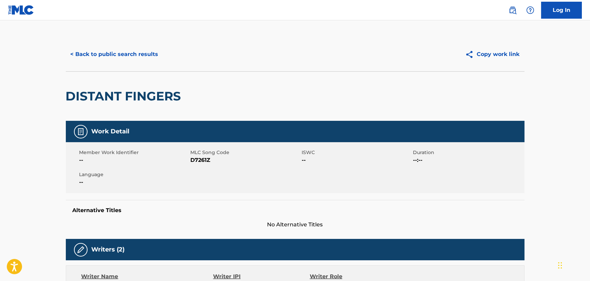
click at [109, 51] on button "< Back to public search results" at bounding box center [114, 54] width 97 height 17
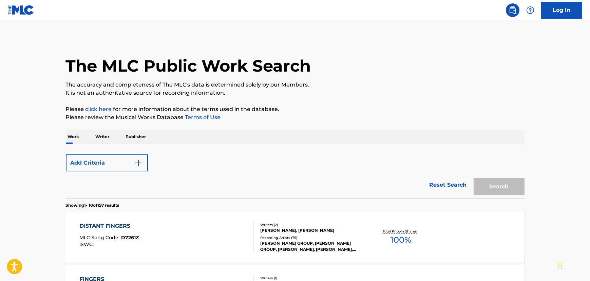
scroll to position [95, 0]
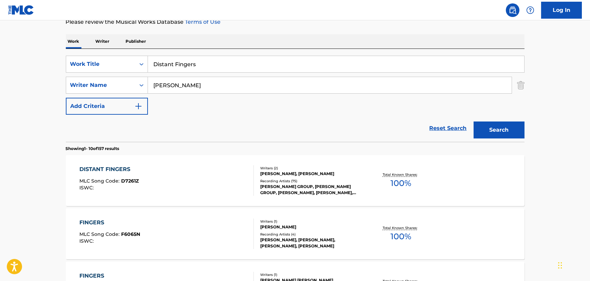
click at [171, 71] on input "Distant Fingers" at bounding box center [336, 64] width 376 height 16
click at [170, 60] on input "Distant Fingers" at bounding box center [336, 64] width 376 height 16
click at [199, 119] on div "Reset Search Search" at bounding box center [295, 128] width 459 height 27
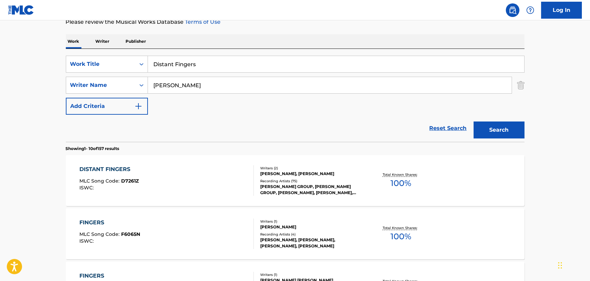
click at [212, 175] on div "DISTANT FINGERS MLC Song Code : D7261Z ISWC :" at bounding box center [166, 180] width 174 height 31
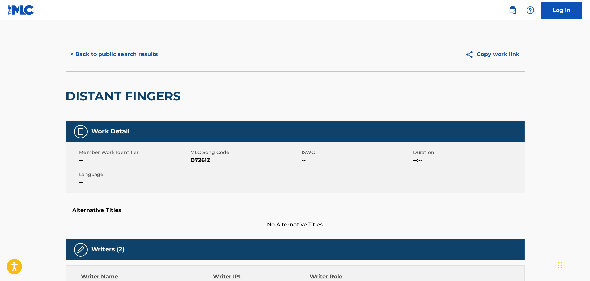
click at [106, 56] on button "< Back to public search results" at bounding box center [114, 54] width 97 height 17
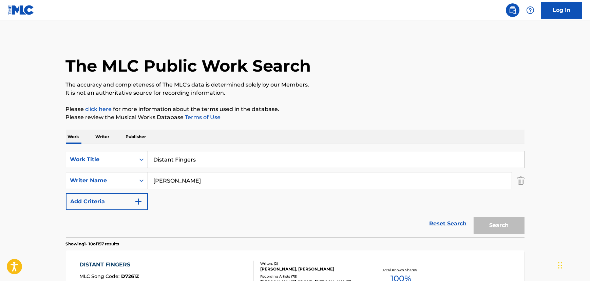
scroll to position [95, 0]
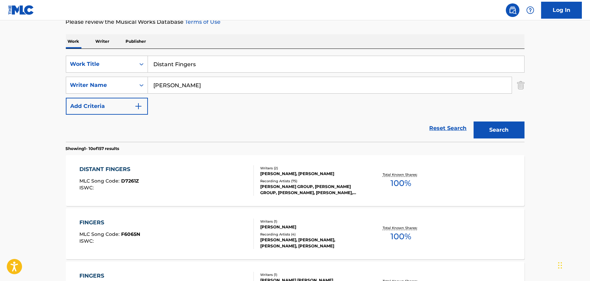
click at [159, 65] on input "Distant Fingers" at bounding box center [336, 64] width 376 height 16
click at [158, 65] on input "Distant Fingers" at bounding box center [336, 64] width 376 height 16
paste input "Break It Up"
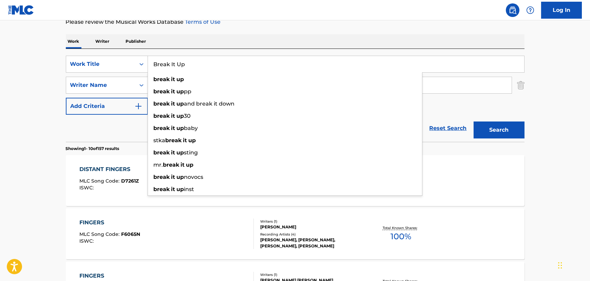
type input "Break It Up"
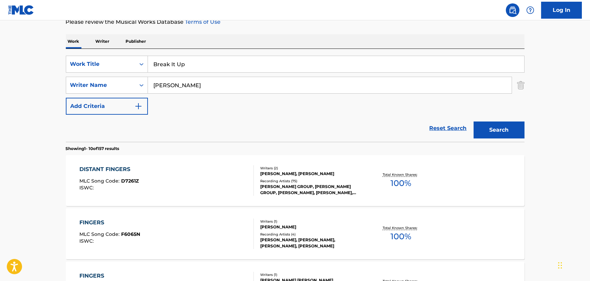
click at [479, 127] on button "Search" at bounding box center [499, 129] width 51 height 17
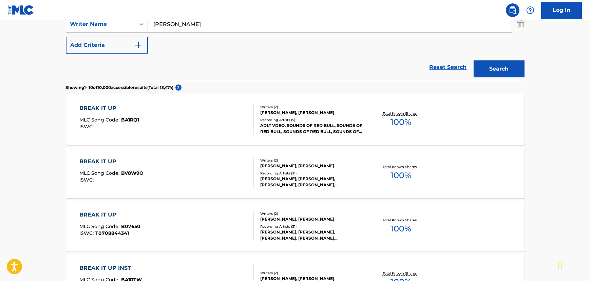
scroll to position [157, 0]
click at [196, 157] on div "BREAK IT UP MLC Song Code : BV8W9O ISWC :" at bounding box center [166, 172] width 174 height 31
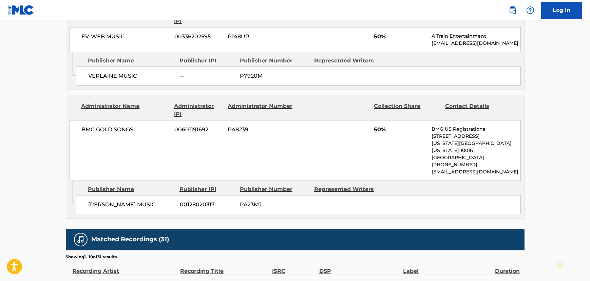
scroll to position [339, 0]
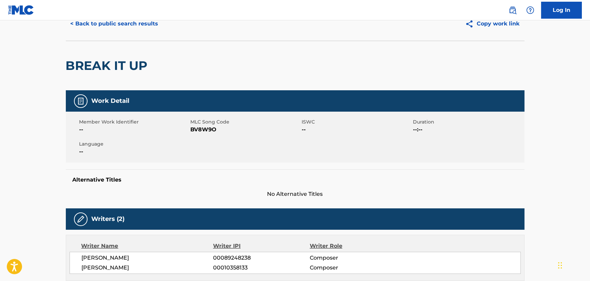
click at [117, 27] on button "< Back to public search results" at bounding box center [114, 23] width 97 height 17
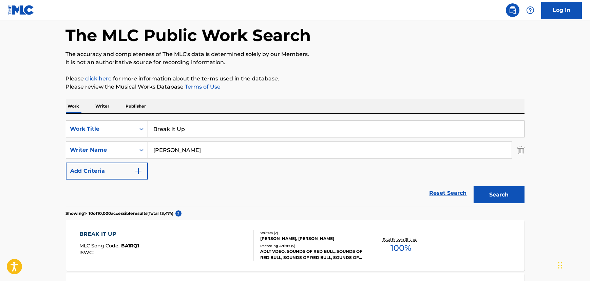
scroll to position [196, 0]
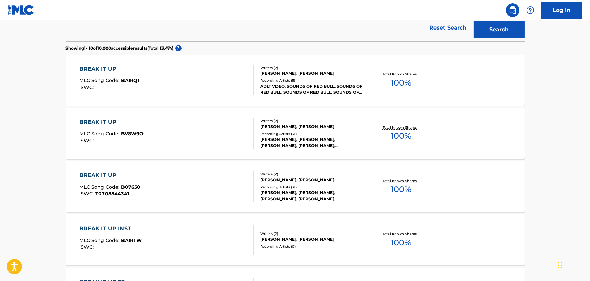
click at [159, 174] on div "BREAK IT UP MLC Song Code : B07650 ISWC : T0708844341" at bounding box center [166, 186] width 174 height 31
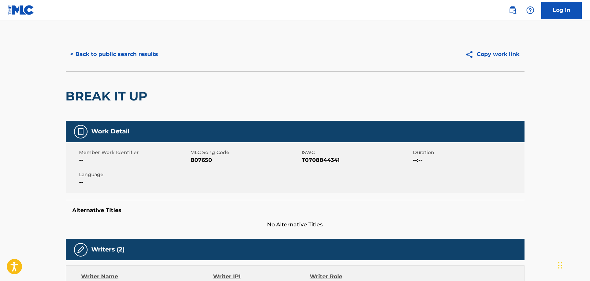
click at [131, 56] on button "< Back to public search results" at bounding box center [114, 54] width 97 height 17
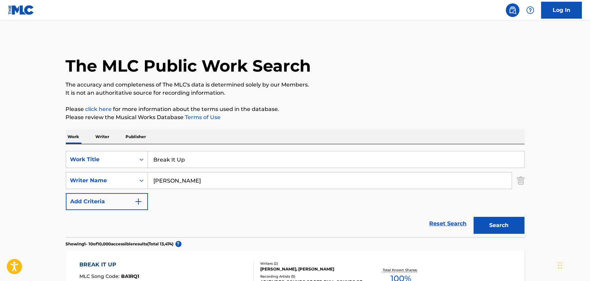
scroll to position [234, 0]
